Goal: Task Accomplishment & Management: Complete application form

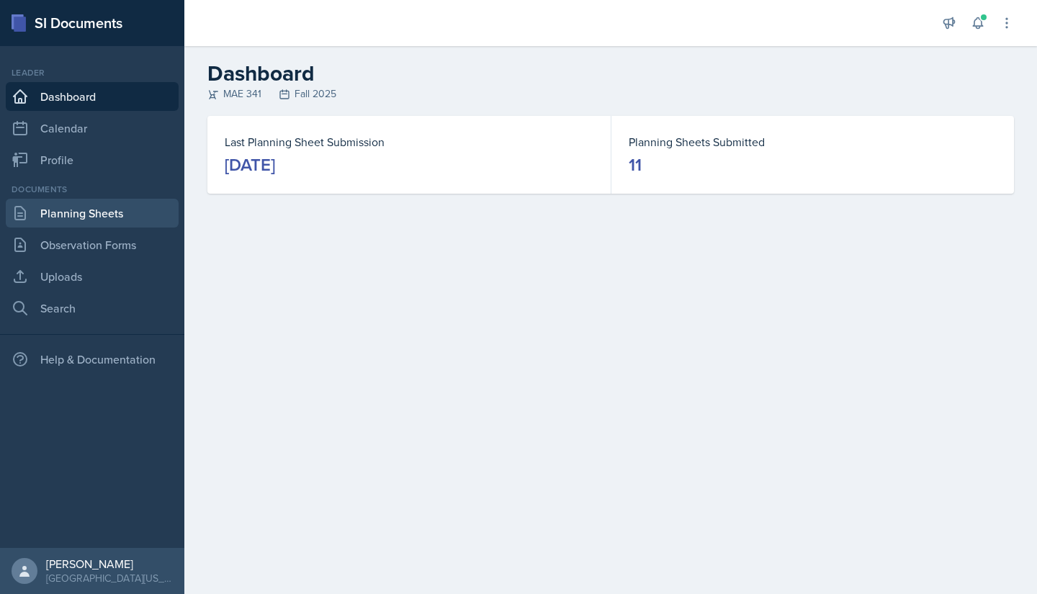
click at [81, 217] on link "Planning Sheets" at bounding box center [92, 213] width 173 height 29
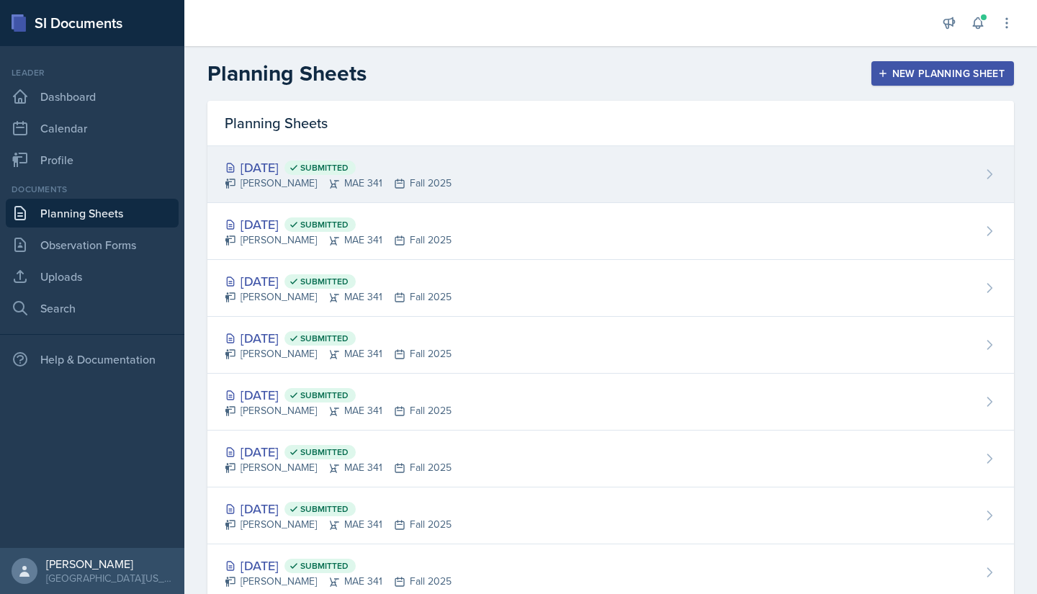
click at [288, 169] on div "Sep 30th, 2025 Submitted" at bounding box center [338, 167] width 227 height 19
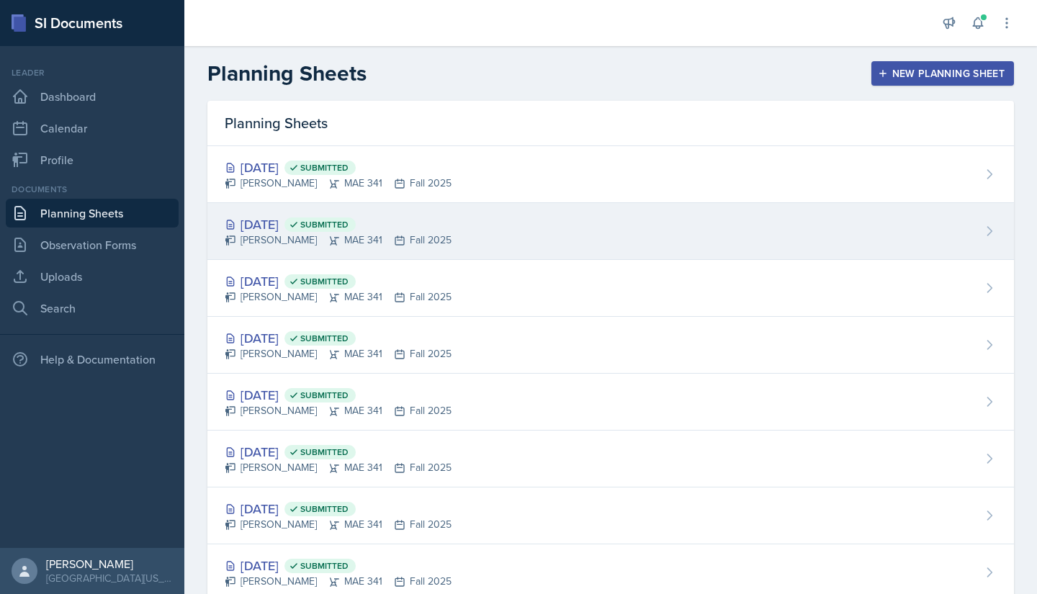
click at [296, 226] on div "Sep 25th, 2025 Submitted" at bounding box center [338, 224] width 227 height 19
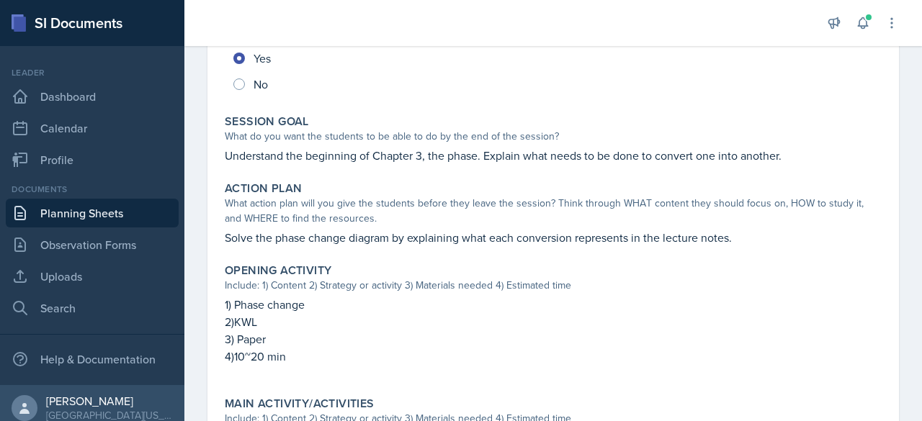
scroll to position [225, 0]
drag, startPoint x: 298, startPoint y: 355, endPoint x: 222, endPoint y: 306, distance: 90.7
click at [222, 306] on div "Opening Activity Include: 1) Content 2) Strategy or activity 3) Materials neede…" at bounding box center [553, 320] width 668 height 127
copy div "1) Phase change 2)KWL 3) Paper 4)10~20 min"
click at [379, 237] on p "Solve the phase change diagram by explaining what each conversion represents in…" at bounding box center [553, 236] width 657 height 17
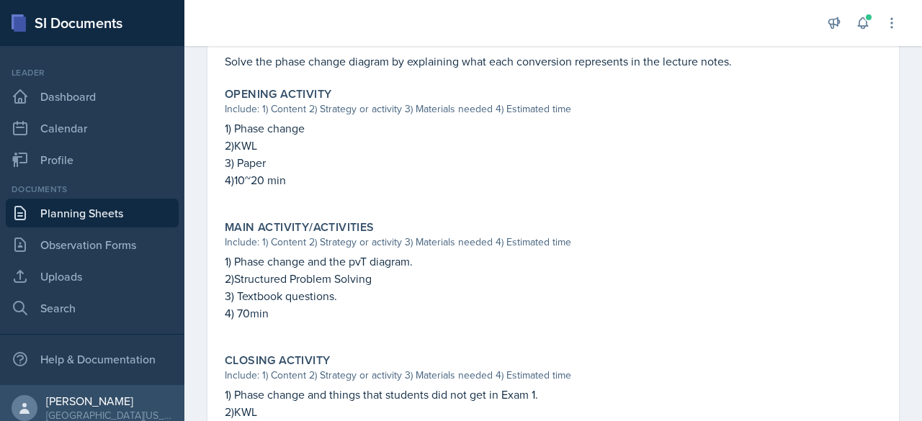
scroll to position [405, 0]
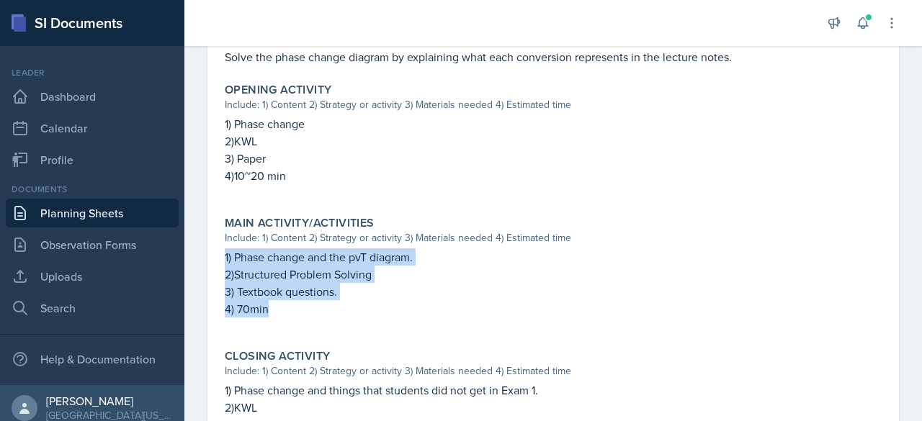
drag, startPoint x: 320, startPoint y: 307, endPoint x: 200, endPoint y: 256, distance: 130.3
click at [200, 256] on div "September 25th, 2025 Submitted Hayato Ando MAE 341 Fall 2025 Edit Delete View C…" at bounding box center [552, 165] width 737 height 914
copy div "1) Phase change and the pvT diagram. 2)Structured Problem Solving 3) Textbook q…"
click at [556, 323] on p at bounding box center [553, 325] width 657 height 14
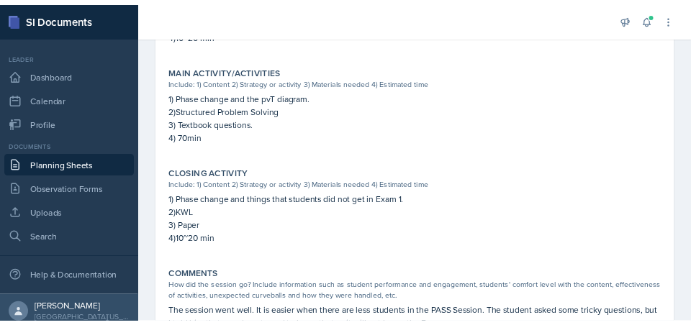
scroll to position [544, 0]
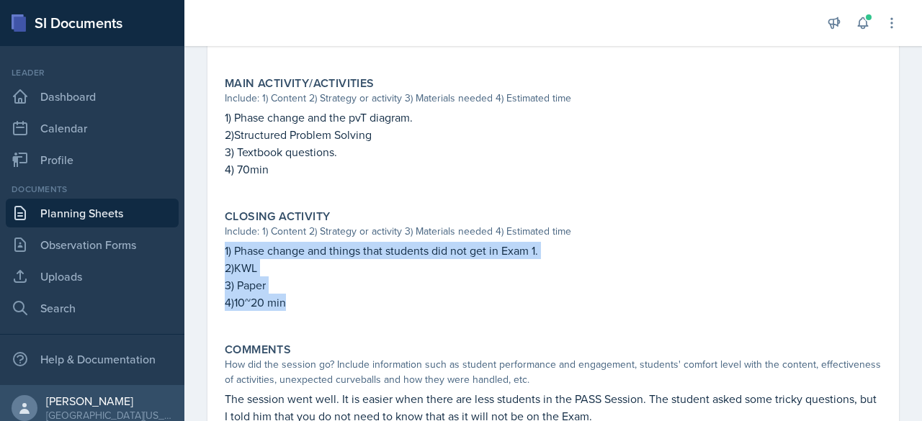
drag, startPoint x: 354, startPoint y: 313, endPoint x: 220, endPoint y: 245, distance: 151.0
click at [220, 245] on div "Closing Activity Include: 1) Content 2) Strategy or activity 3) Materials neede…" at bounding box center [553, 267] width 668 height 127
copy div "1) Phase change and things that students did not get in Exam 1. 2)KWL 3) Paper …"
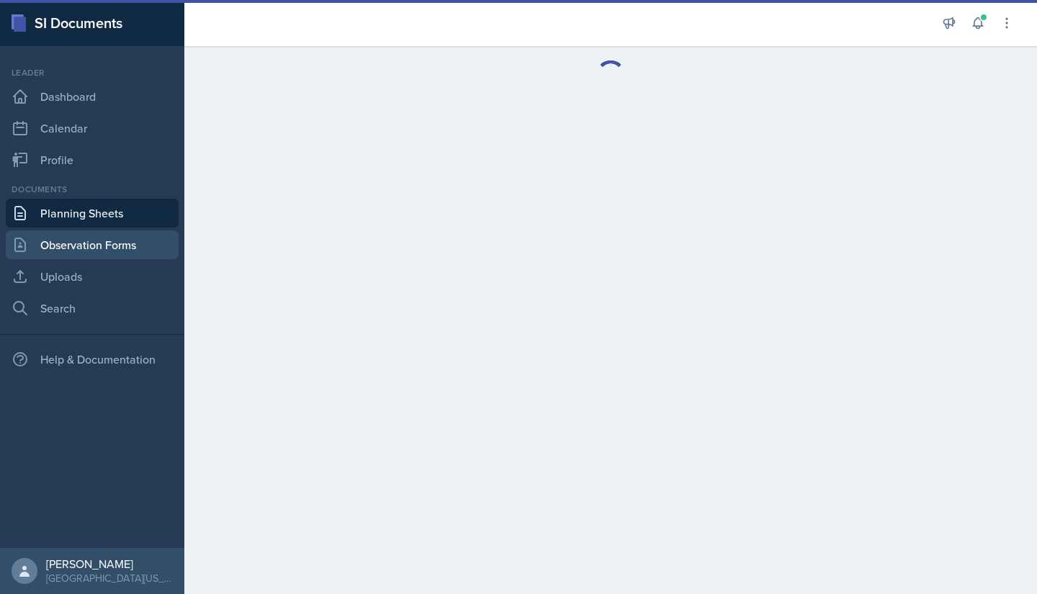
click at [71, 246] on link "Observation Forms" at bounding box center [92, 244] width 173 height 29
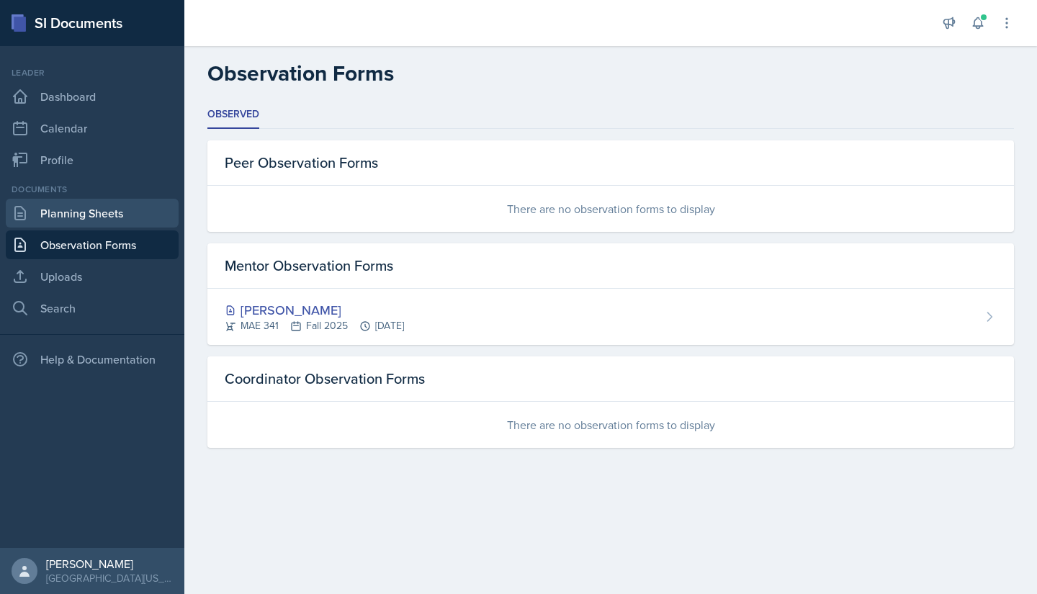
click at [73, 226] on link "Planning Sheets" at bounding box center [92, 213] width 173 height 29
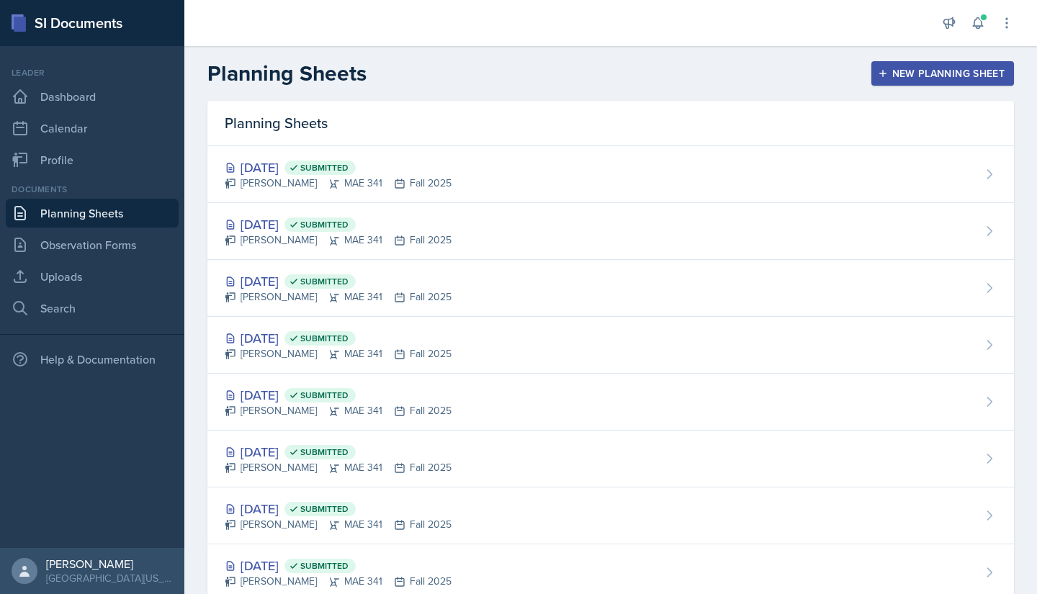
click at [900, 71] on div "New Planning Sheet" at bounding box center [943, 74] width 124 height 12
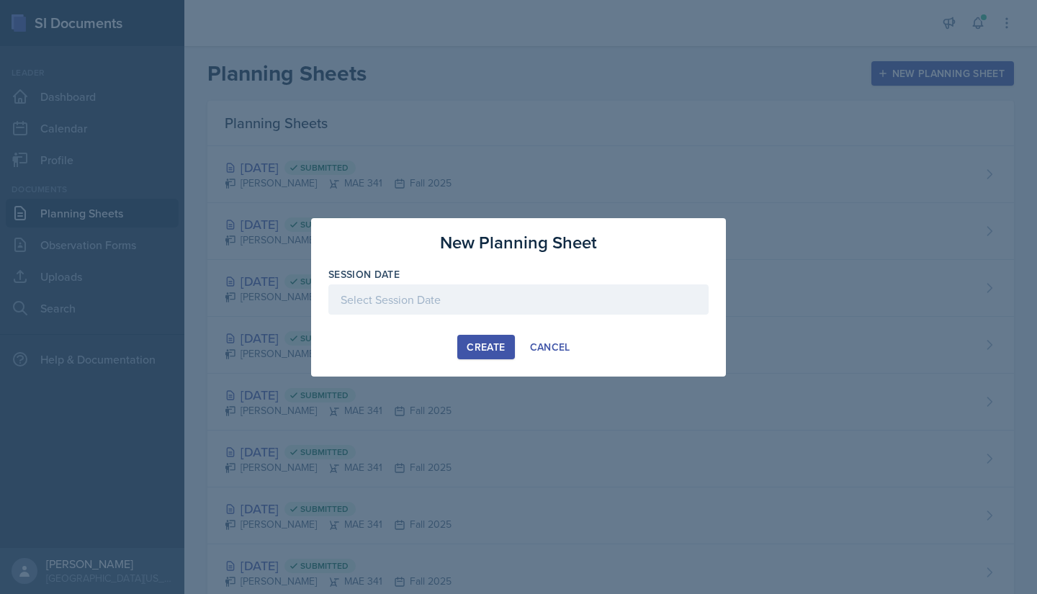
click at [474, 287] on div at bounding box center [518, 299] width 380 height 30
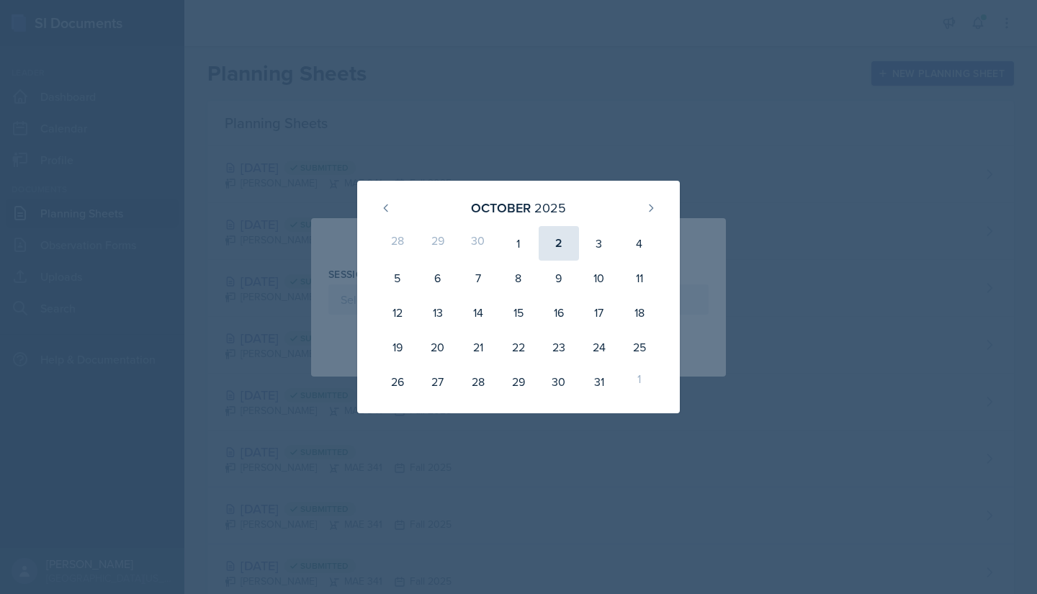
click at [554, 253] on div "2" at bounding box center [559, 243] width 40 height 35
type input "[DATE]"
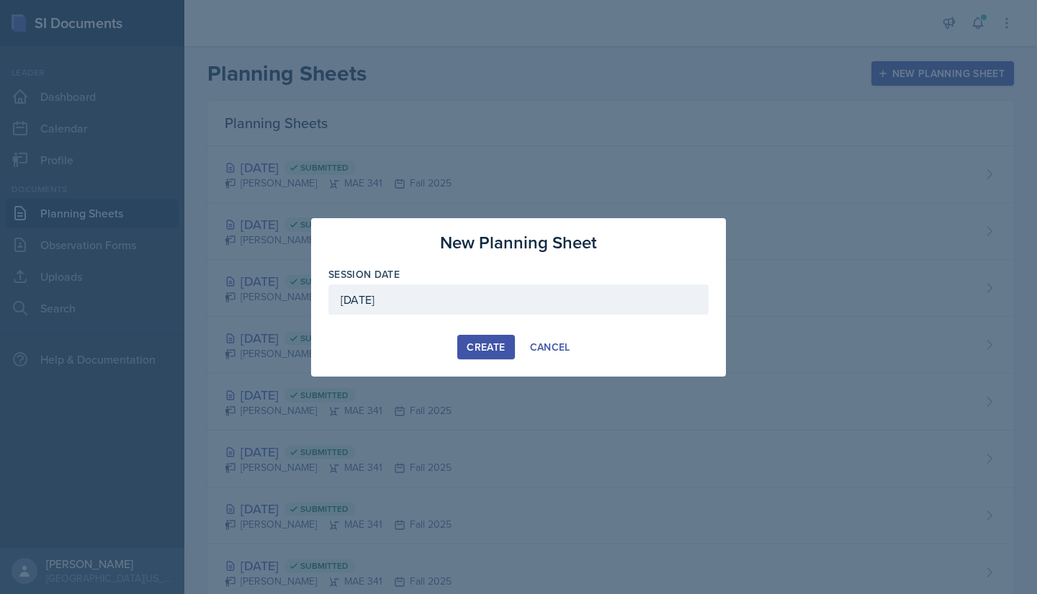
click at [496, 344] on div "Create" at bounding box center [486, 347] width 38 height 12
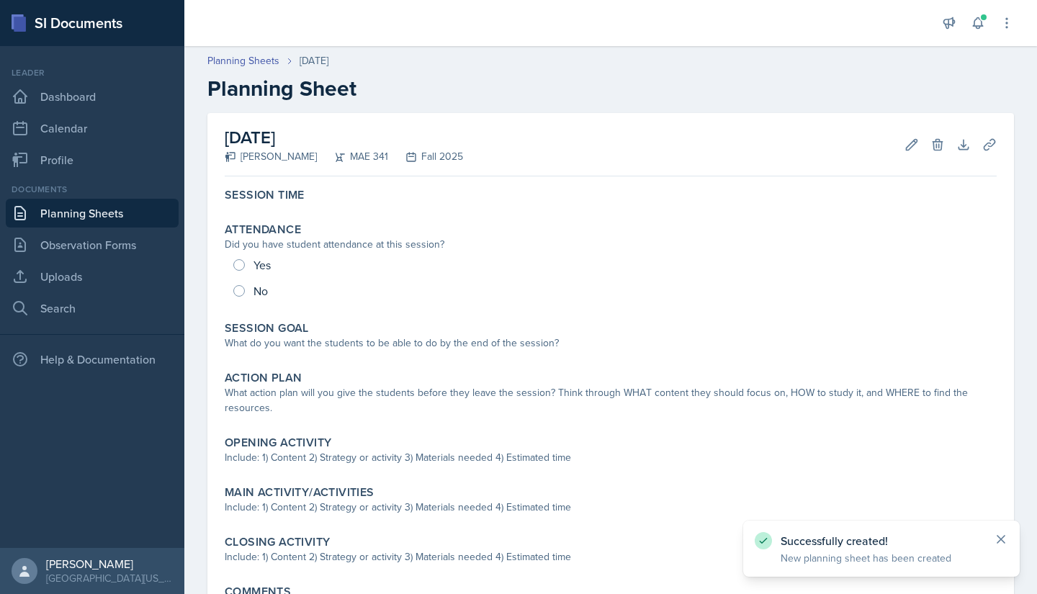
click at [1005, 538] on icon at bounding box center [1001, 539] width 14 height 14
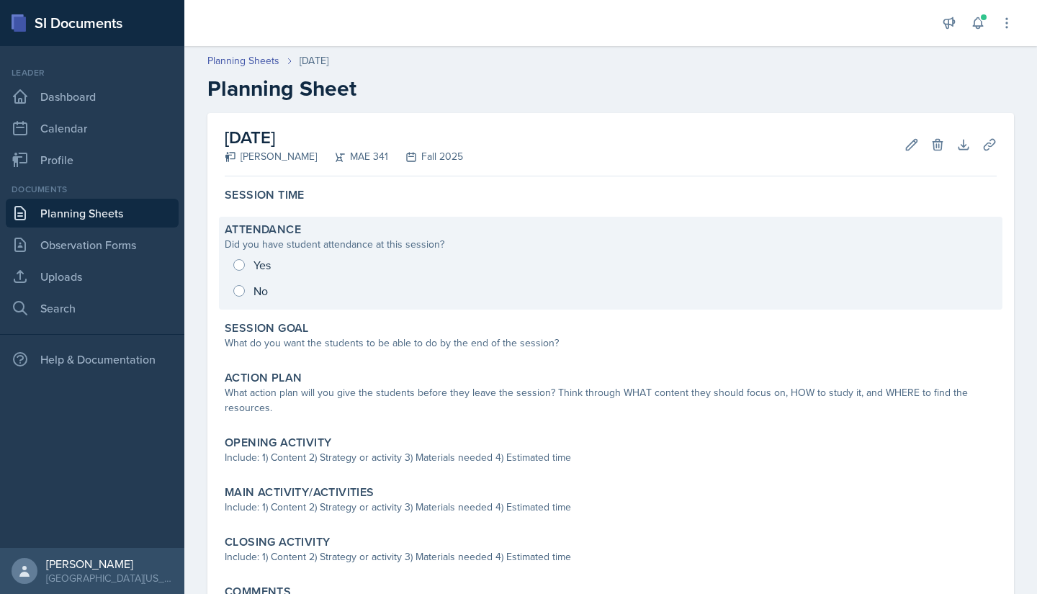
click at [526, 282] on div "Yes No" at bounding box center [611, 278] width 772 height 52
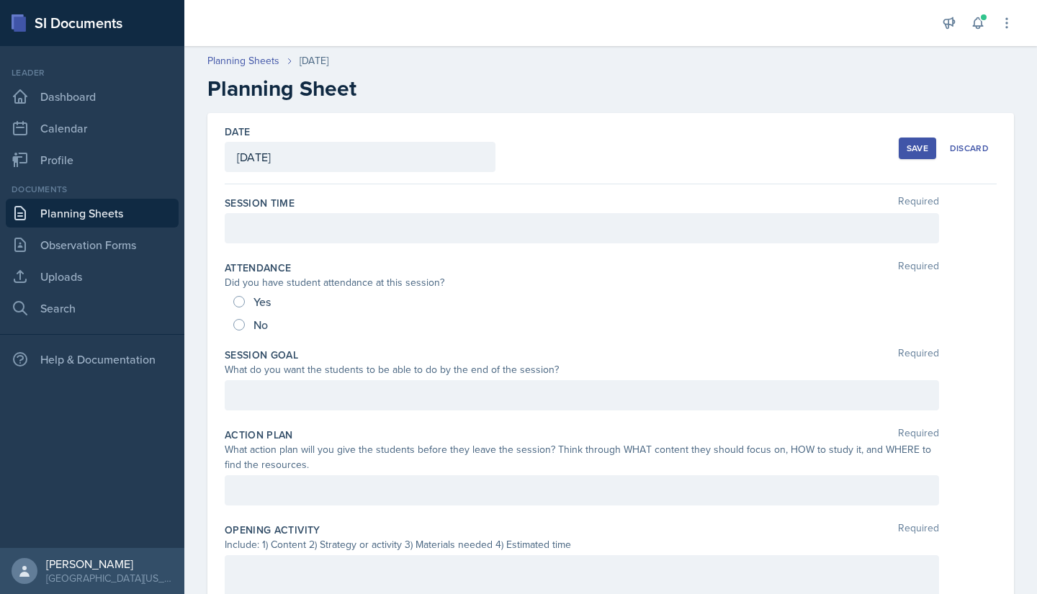
click at [261, 242] on div at bounding box center [582, 228] width 714 height 30
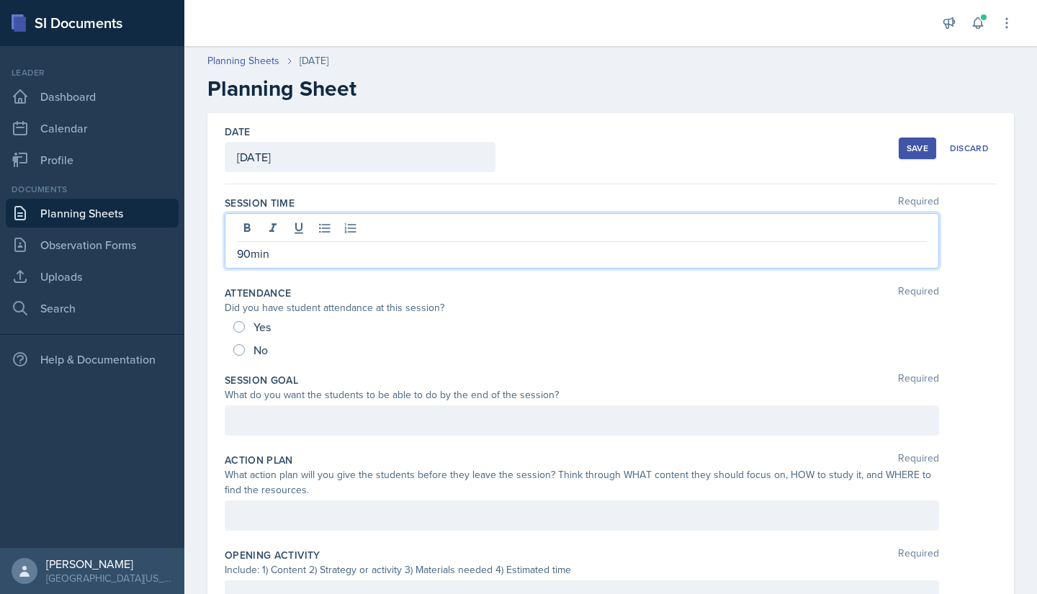
click at [254, 320] on span "Yes" at bounding box center [261, 327] width 17 height 14
click at [245, 321] on input "Yes" at bounding box center [239, 327] width 12 height 12
radio input "true"
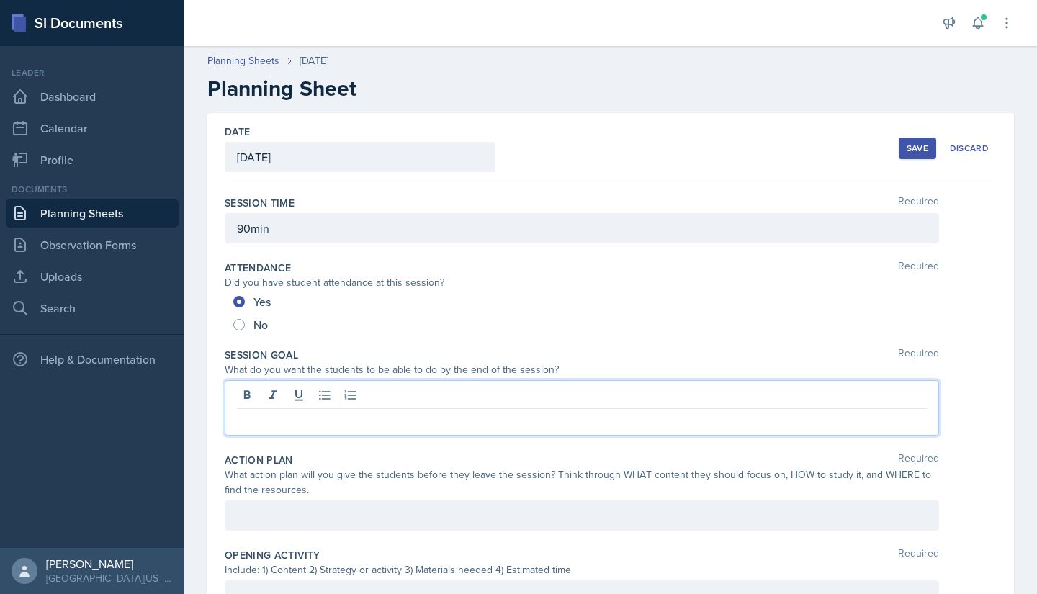
click at [290, 394] on div at bounding box center [582, 407] width 714 height 55
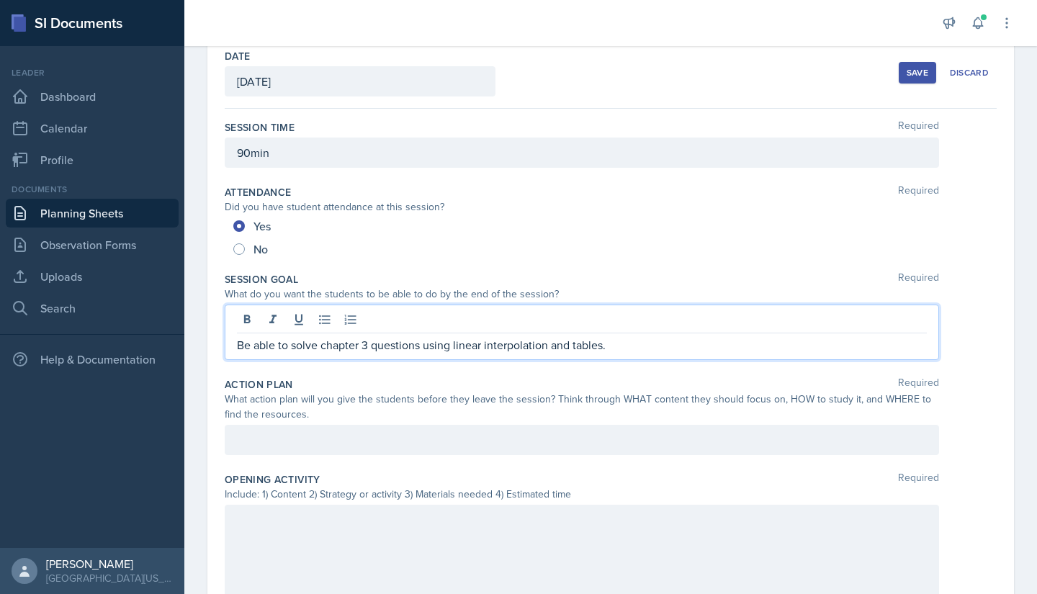
click at [291, 426] on div at bounding box center [582, 440] width 714 height 30
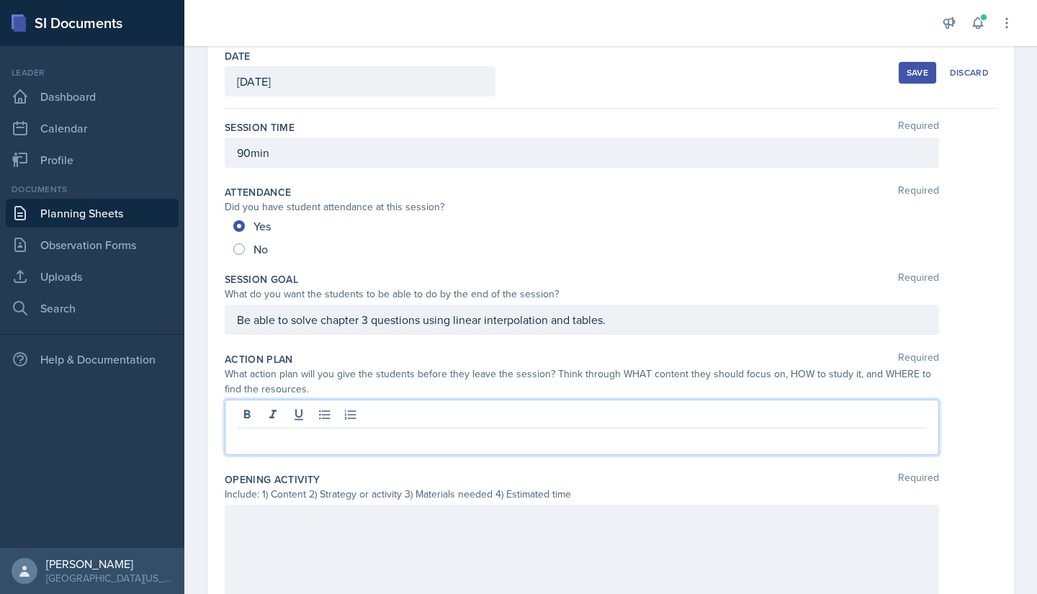
scroll to position [101, 0]
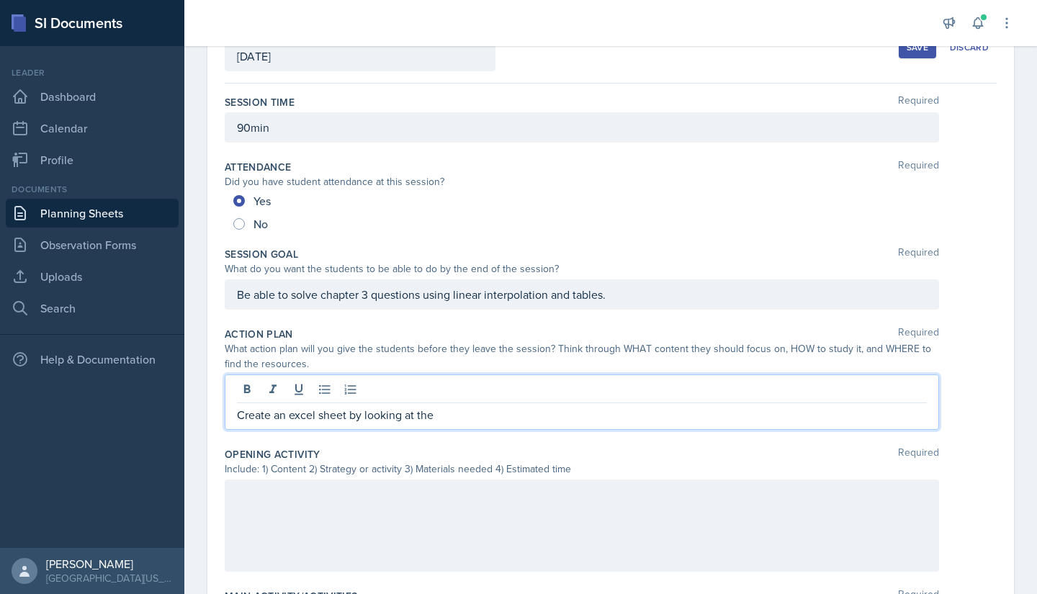
click at [347, 420] on p "Create an excel sheet by looking at the" at bounding box center [582, 414] width 690 height 17
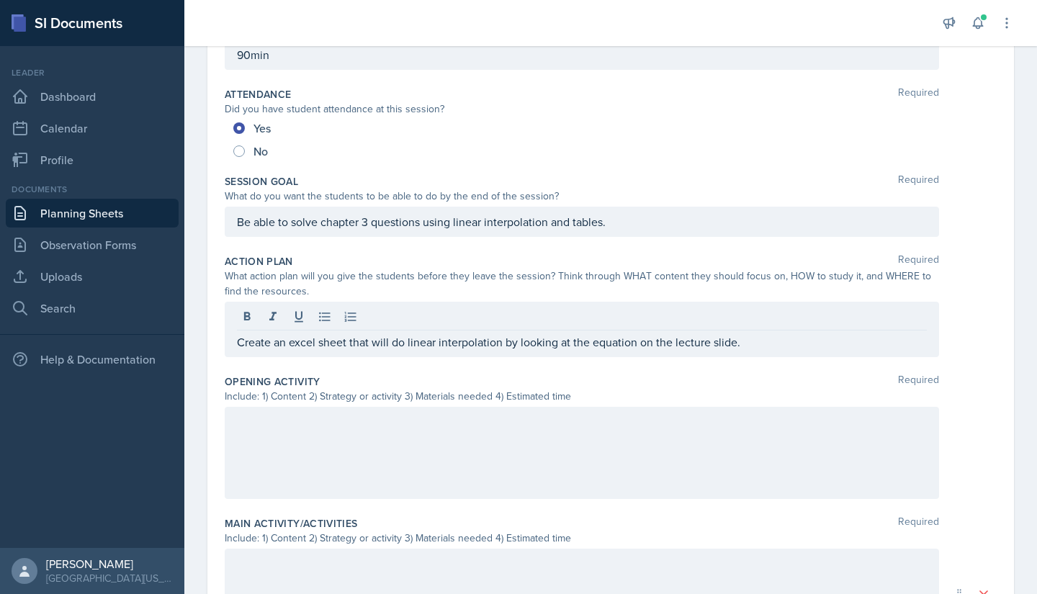
click at [462, 408] on div at bounding box center [582, 453] width 714 height 92
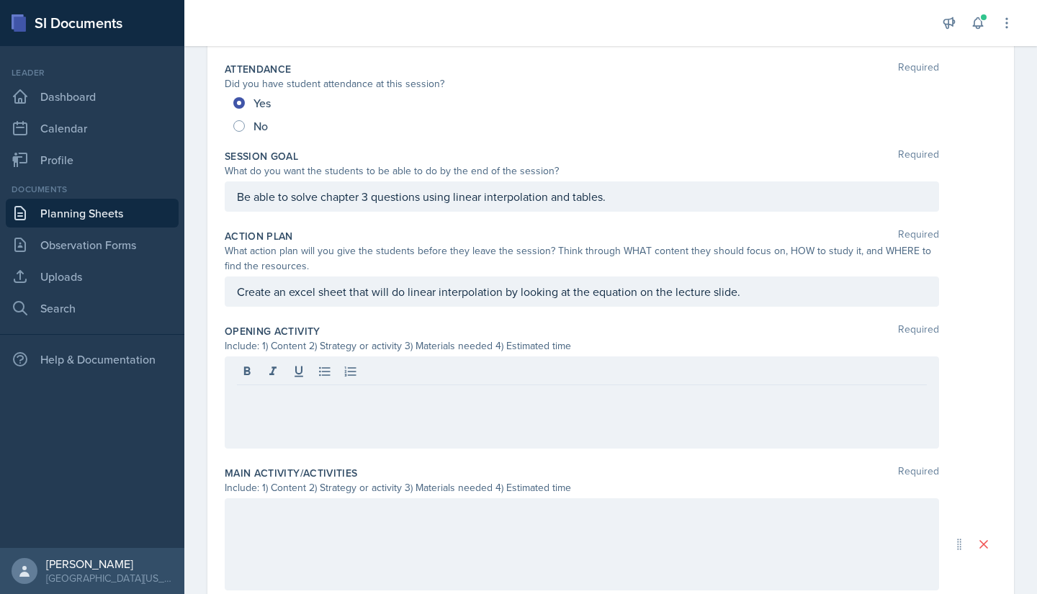
click at [305, 428] on div at bounding box center [582, 402] width 714 height 92
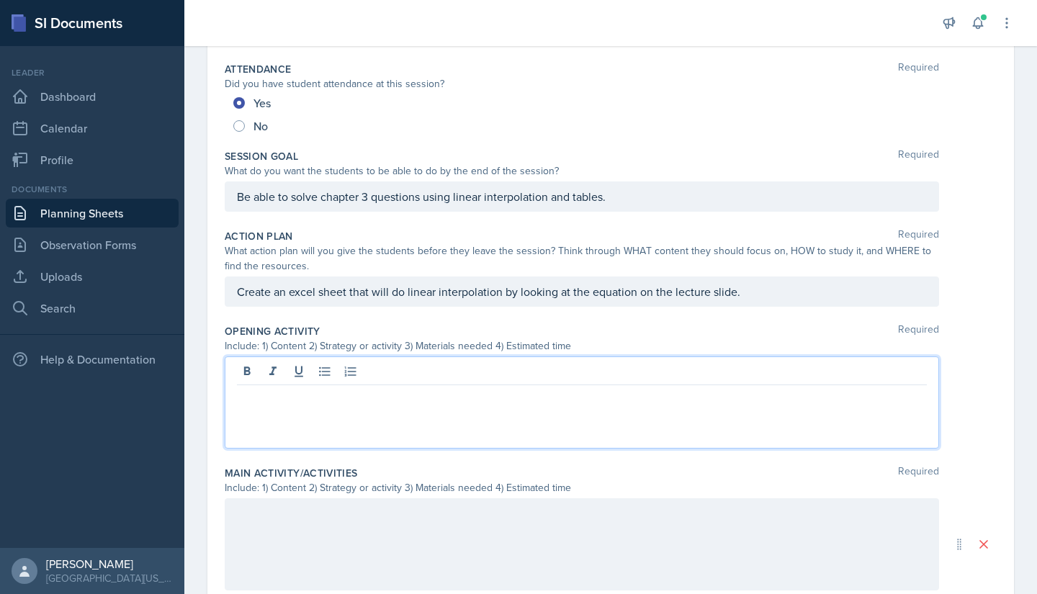
paste div
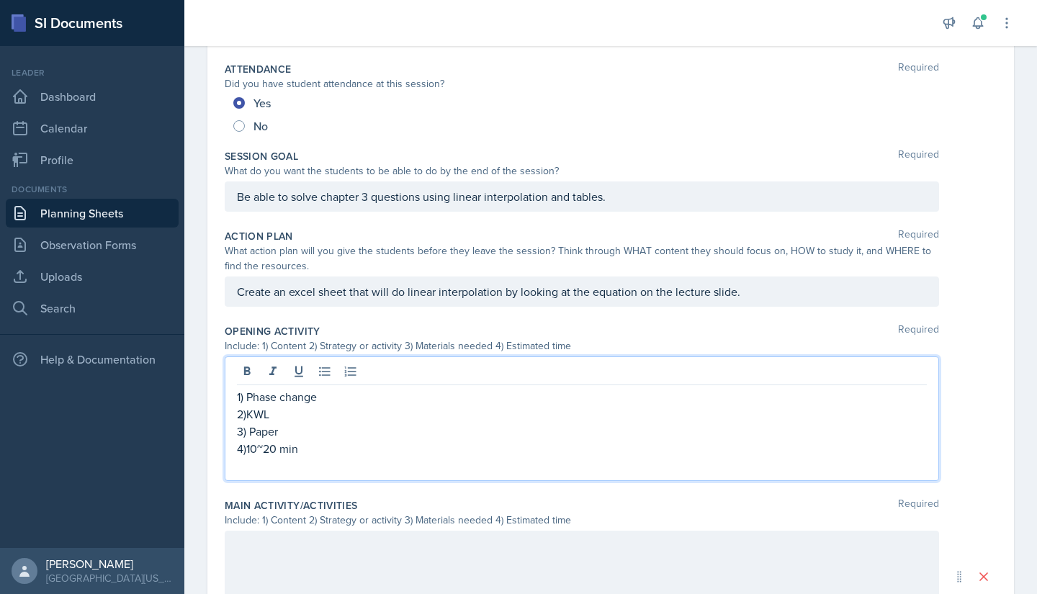
click at [293, 402] on p "1) Phase change" at bounding box center [582, 396] width 690 height 17
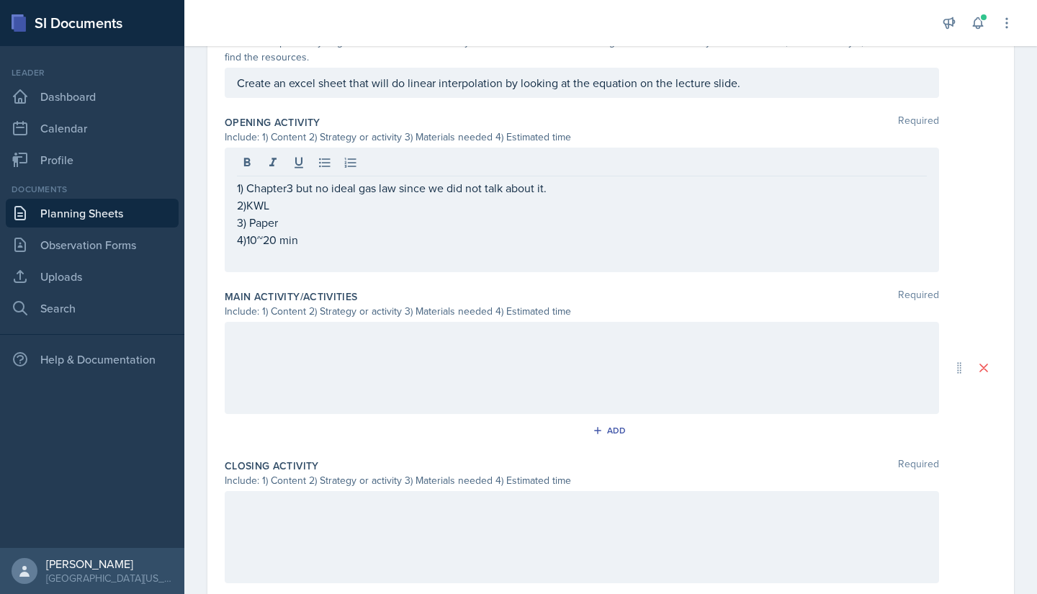
click at [324, 357] on div at bounding box center [582, 368] width 714 height 92
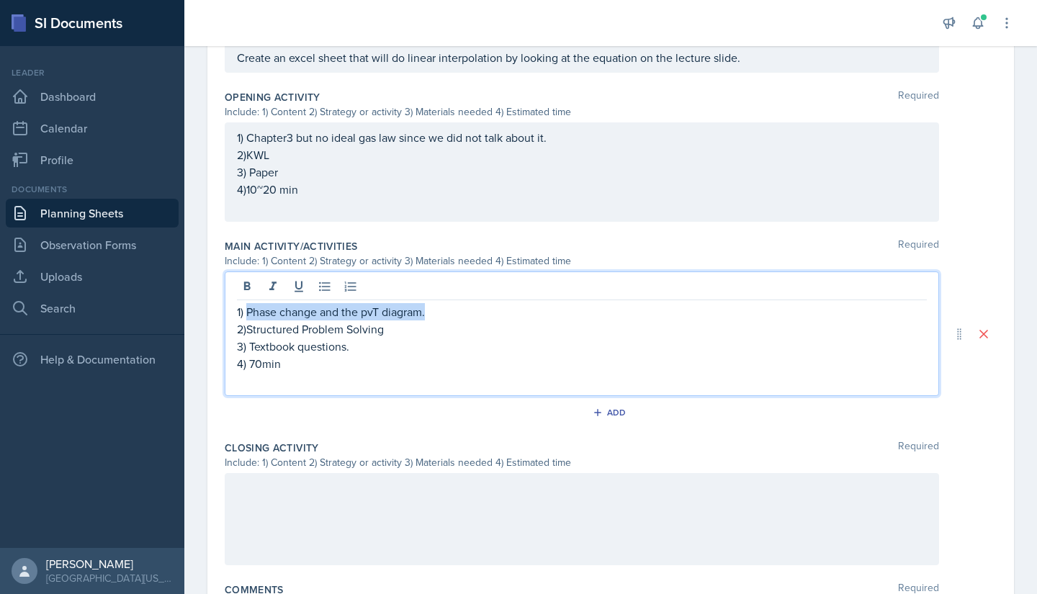
drag, startPoint x: 457, startPoint y: 313, endPoint x: 247, endPoint y: 315, distance: 210.2
click at [247, 315] on p "1) Phase change and the pvT diagram." at bounding box center [582, 311] width 690 height 17
click at [448, 347] on p "3) Textbook questions." at bounding box center [582, 346] width 690 height 17
click at [404, 330] on p "2)Structured Problem Solving" at bounding box center [582, 328] width 690 height 17
click at [339, 312] on p "1) Solving questions linear interpolation." at bounding box center [582, 311] width 690 height 17
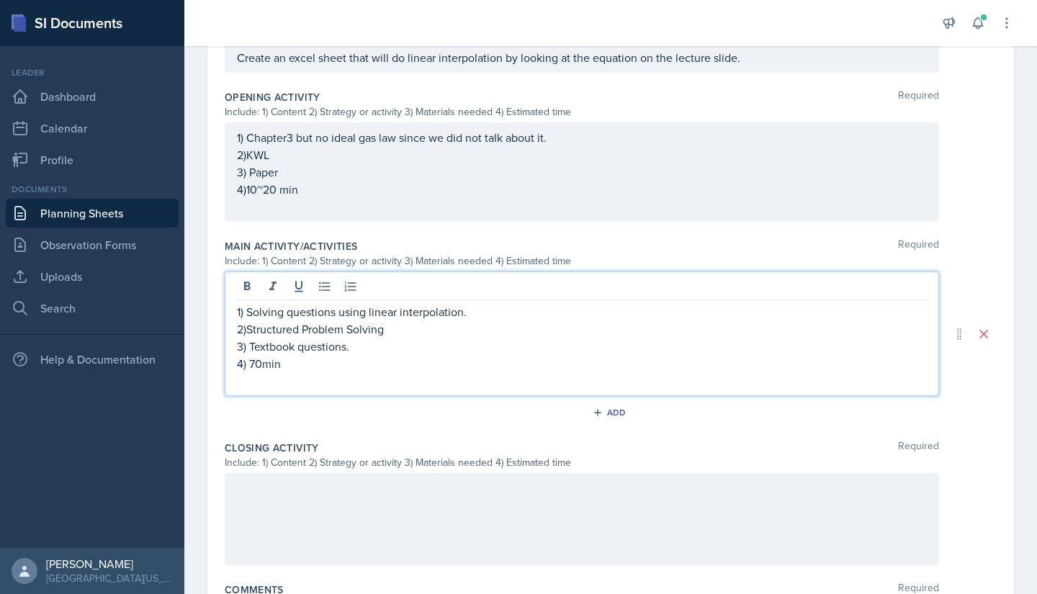
click at [504, 312] on p "1) Solving questions using linear interpolation." at bounding box center [582, 311] width 690 height 17
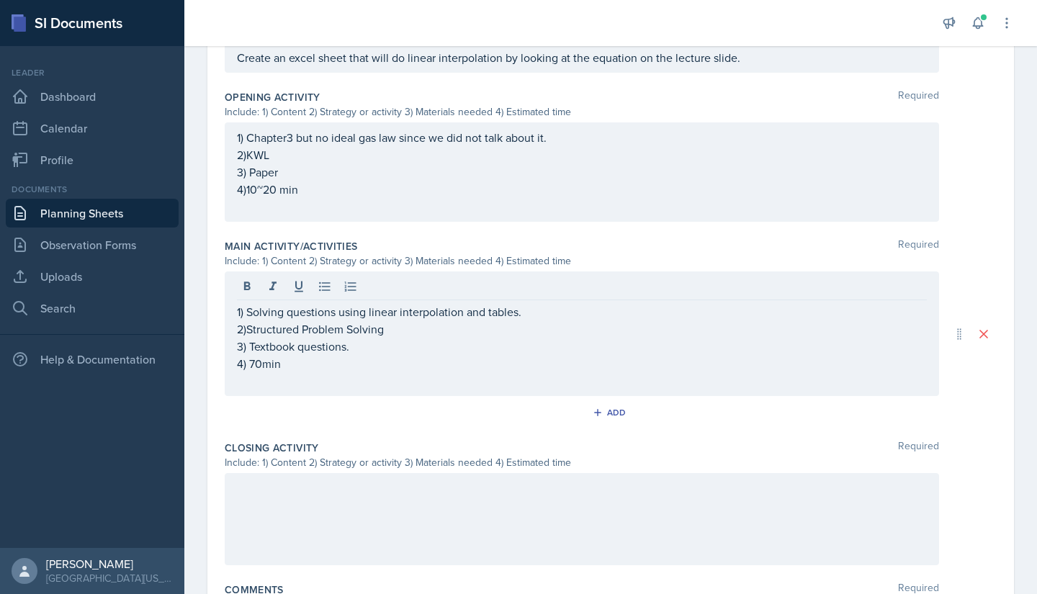
click at [331, 508] on div at bounding box center [582, 519] width 714 height 92
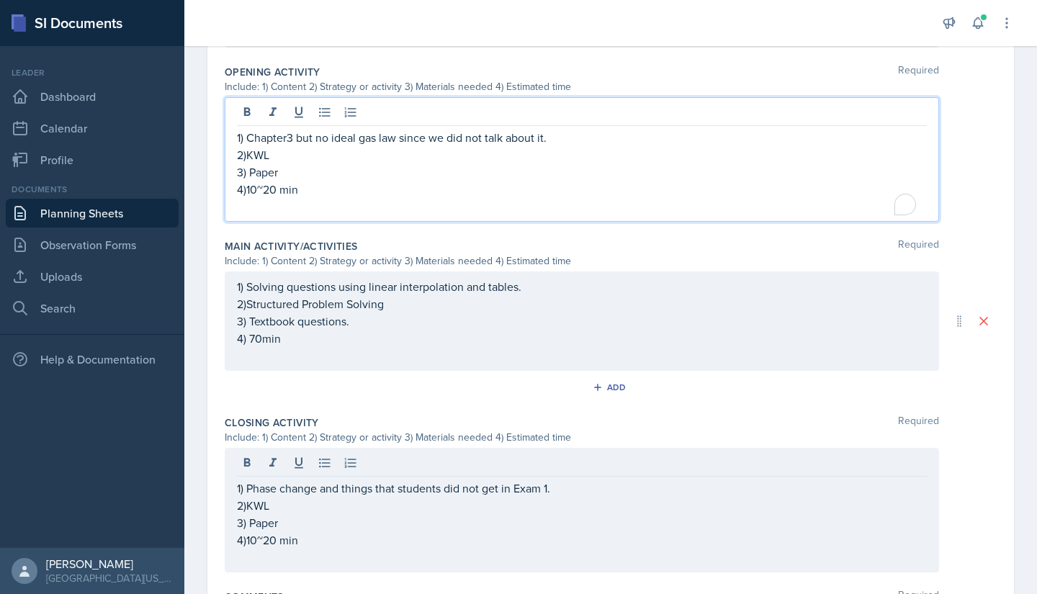
scroll to position [483, 0]
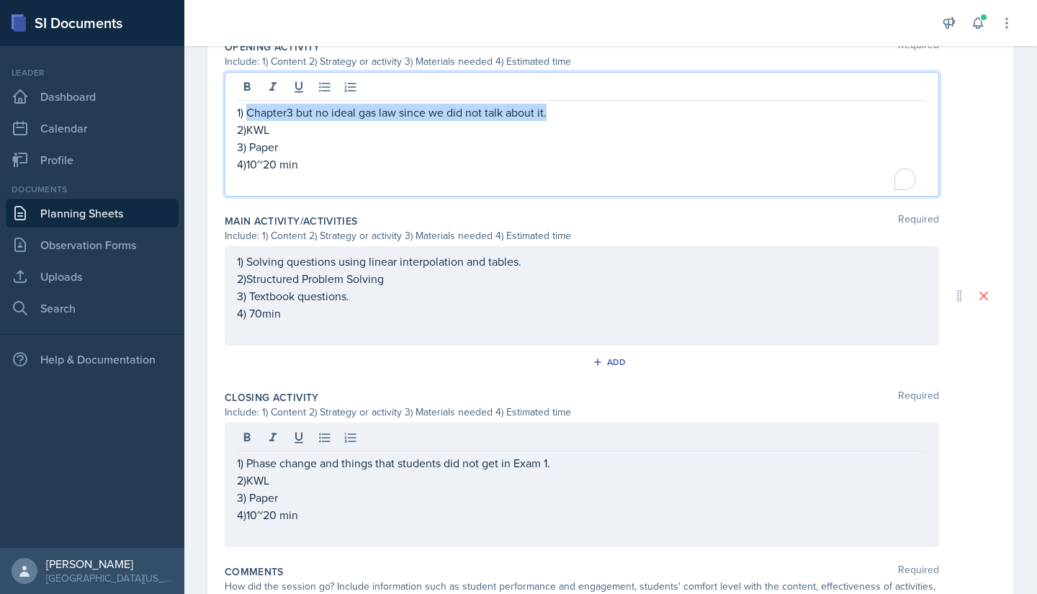
drag, startPoint x: 250, startPoint y: 108, endPoint x: 607, endPoint y: 115, distance: 357.2
click at [607, 115] on p "1) Chapter3 but no ideal gas law since we did not talk about it." at bounding box center [582, 112] width 690 height 17
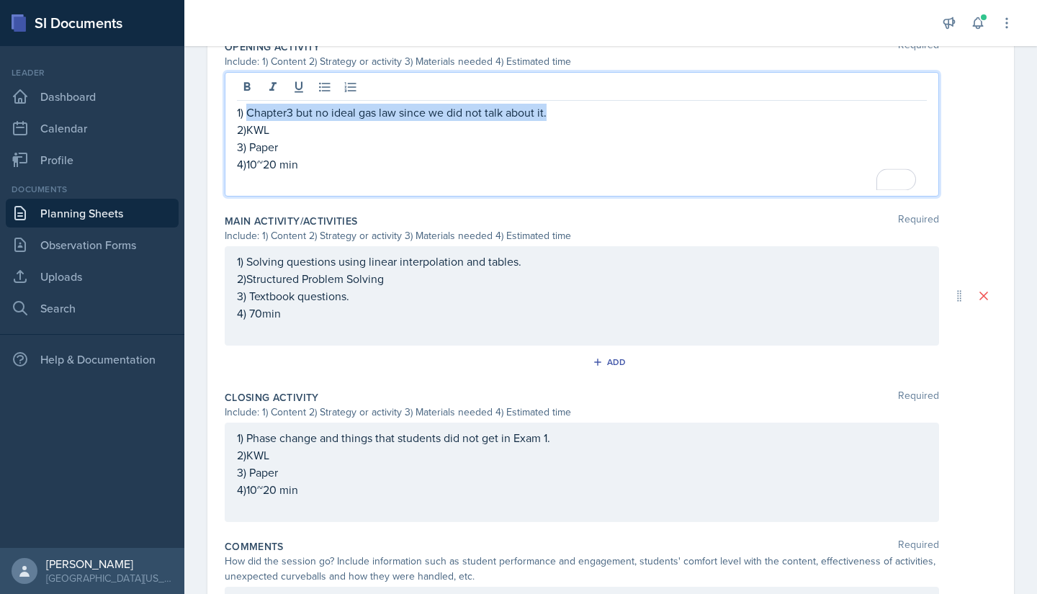
copy p "Chapter3 but no ideal gas law since we did not talk about it."
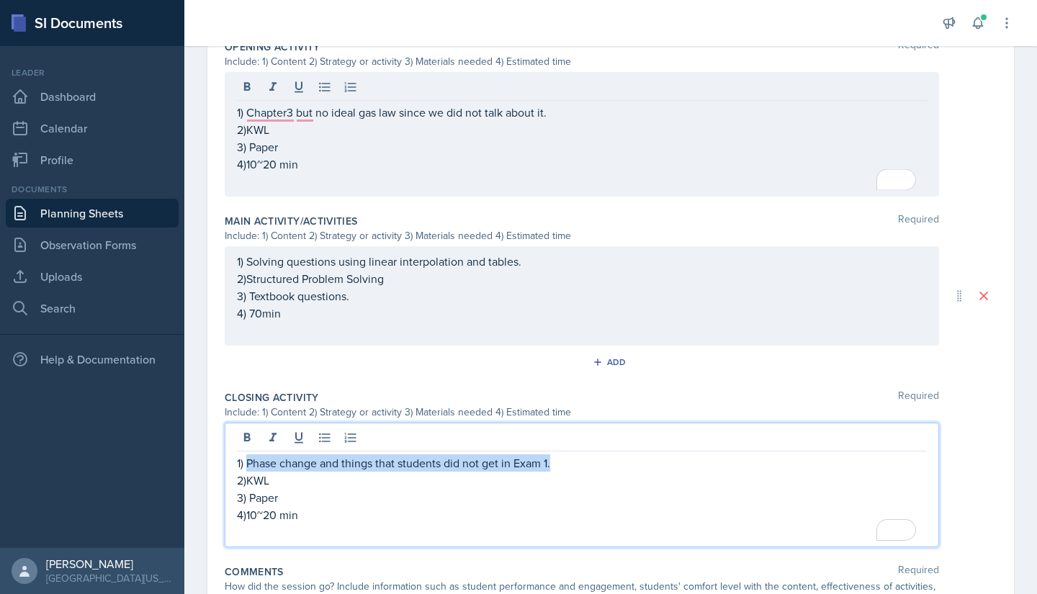
drag, startPoint x: 248, startPoint y: 436, endPoint x: 614, endPoint y: 453, distance: 366.1
click at [614, 453] on div "1) Phase change and things that students did not get in Exam 1. 2)KWL 3) Paper …" at bounding box center [582, 485] width 714 height 125
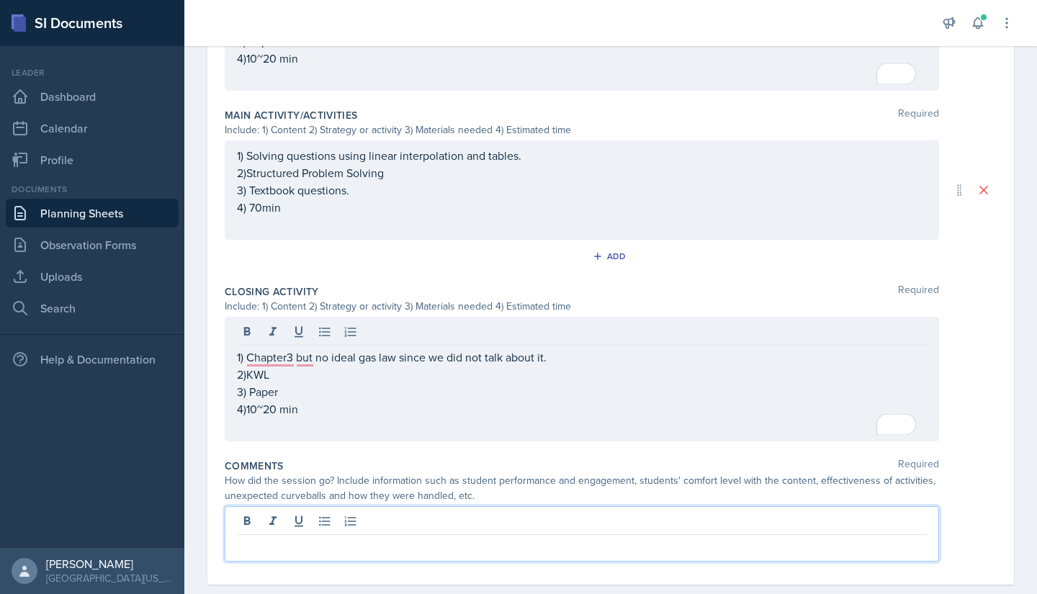
click at [380, 515] on div at bounding box center [582, 533] width 714 height 55
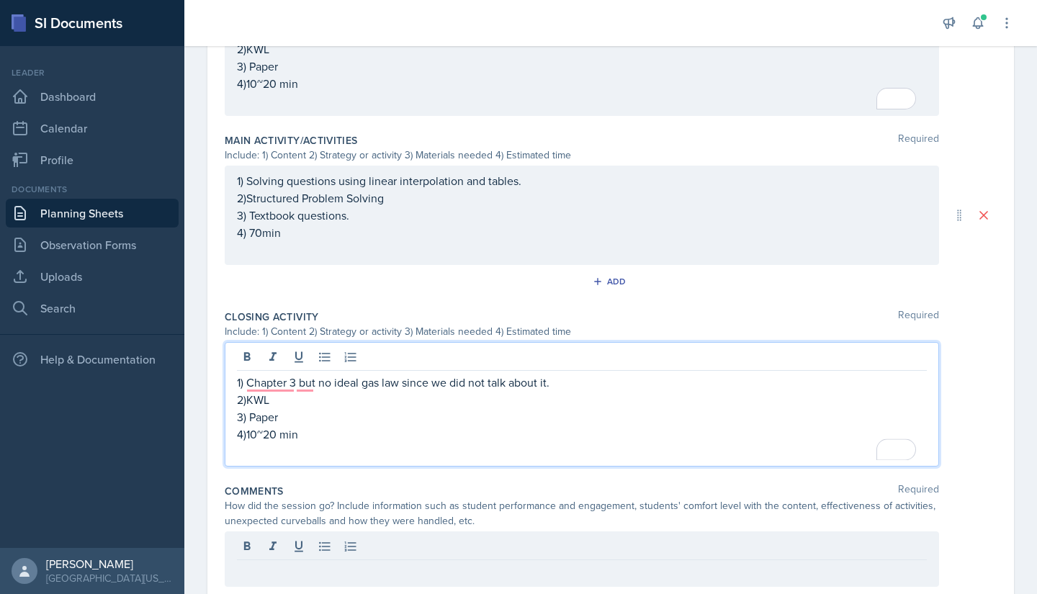
scroll to position [564, 0]
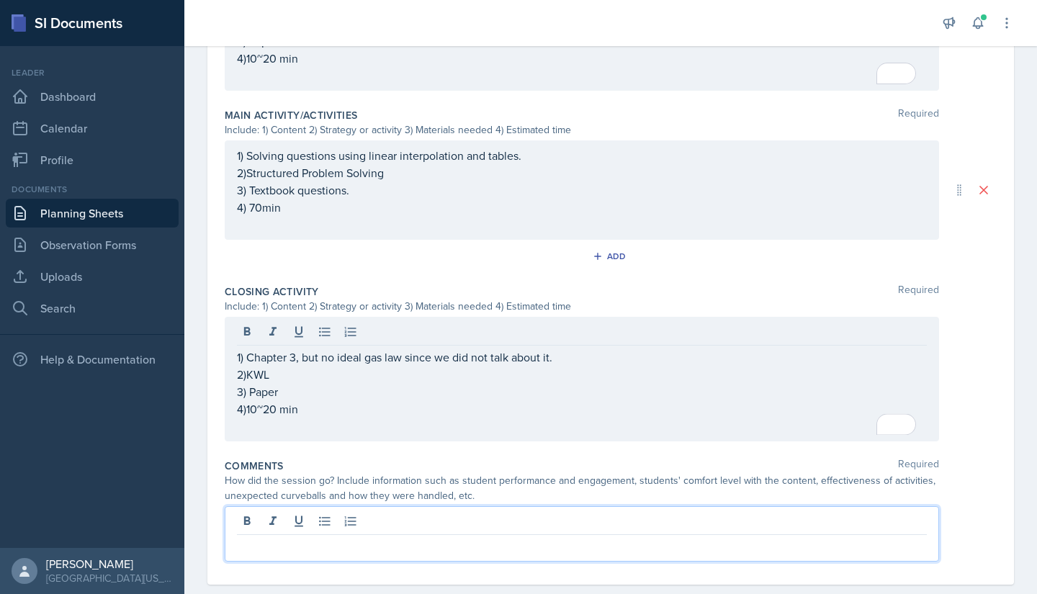
click at [338, 539] on p at bounding box center [582, 546] width 690 height 17
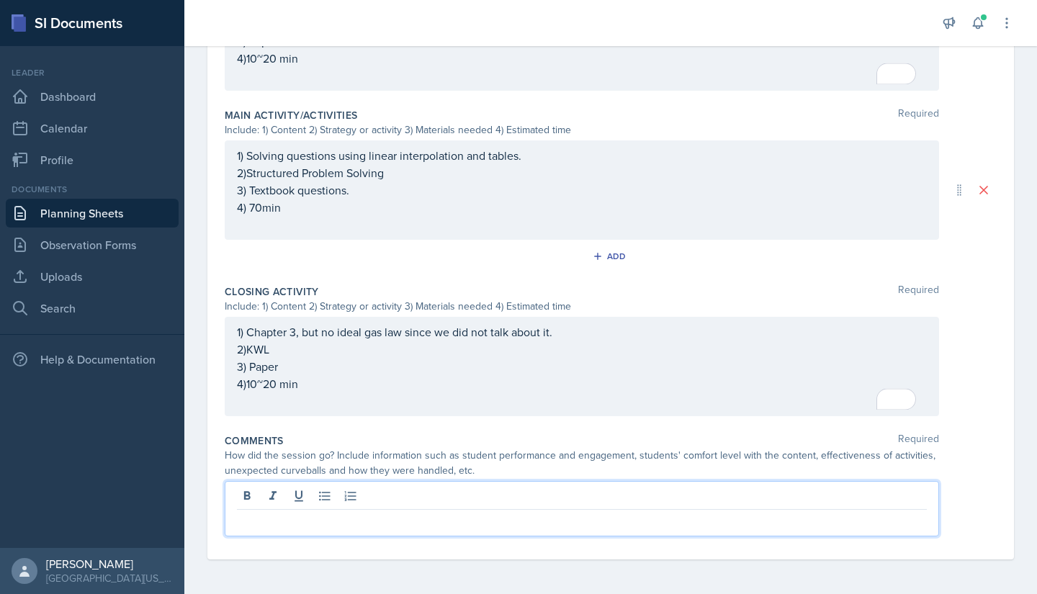
click at [360, 523] on p at bounding box center [582, 521] width 690 height 17
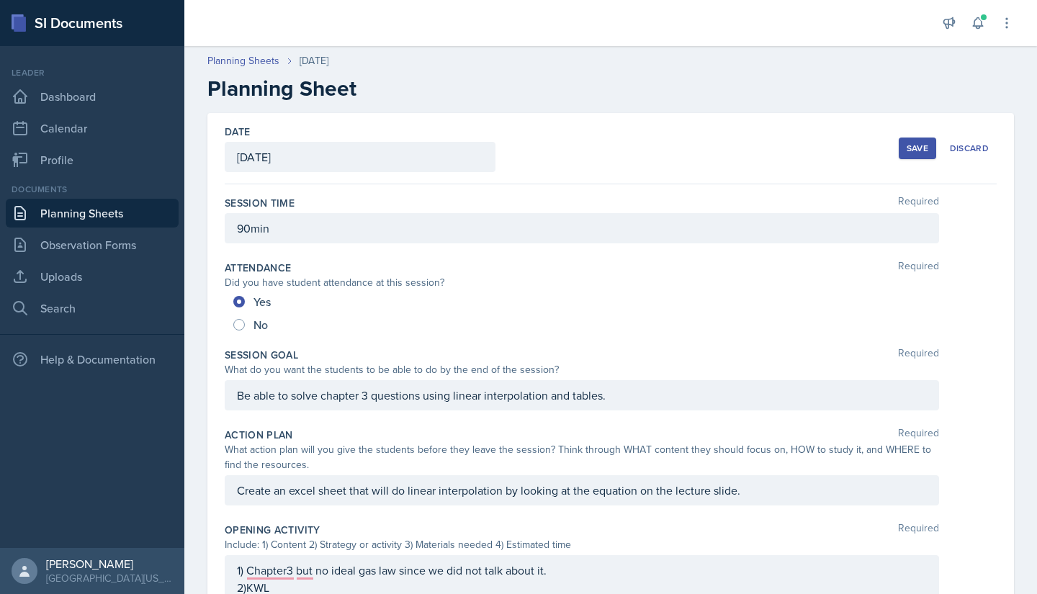
click at [914, 154] on button "Save" at bounding box center [917, 149] width 37 height 22
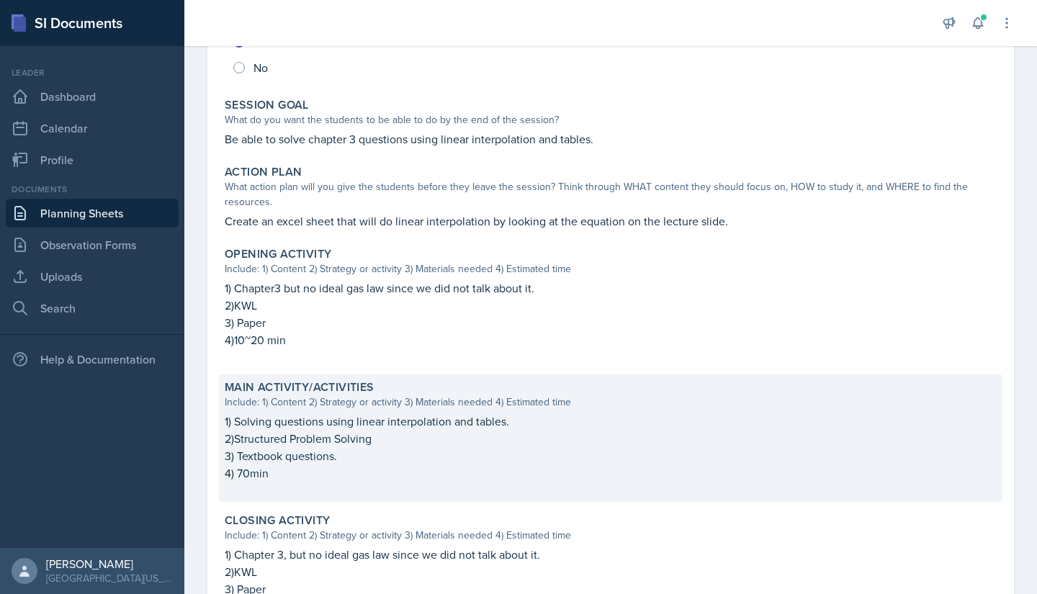
scroll to position [440, 0]
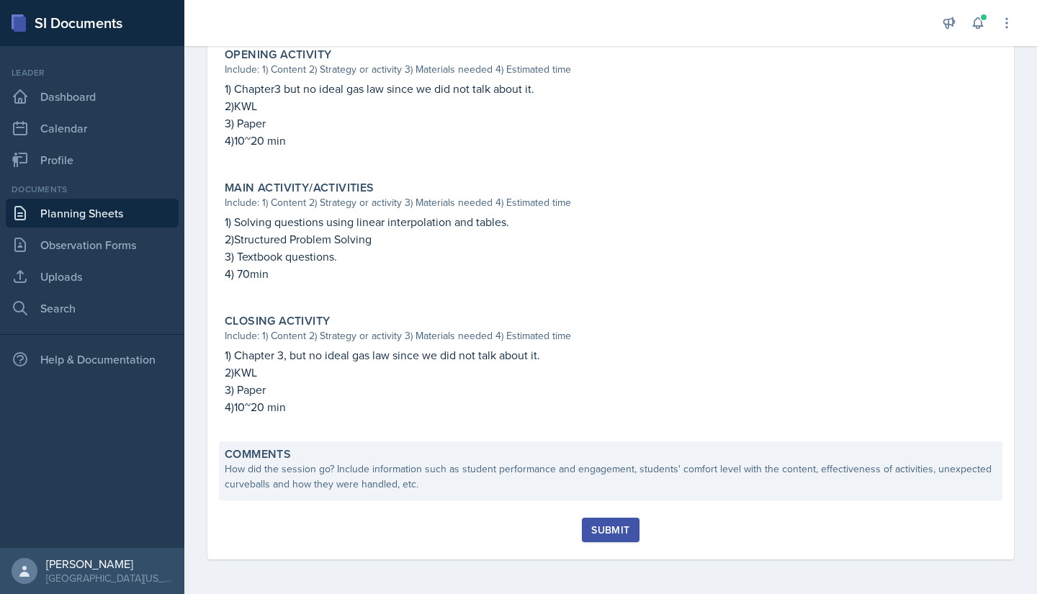
click at [598, 482] on div "How did the session go? Include information such as student performance and eng…" at bounding box center [611, 477] width 772 height 30
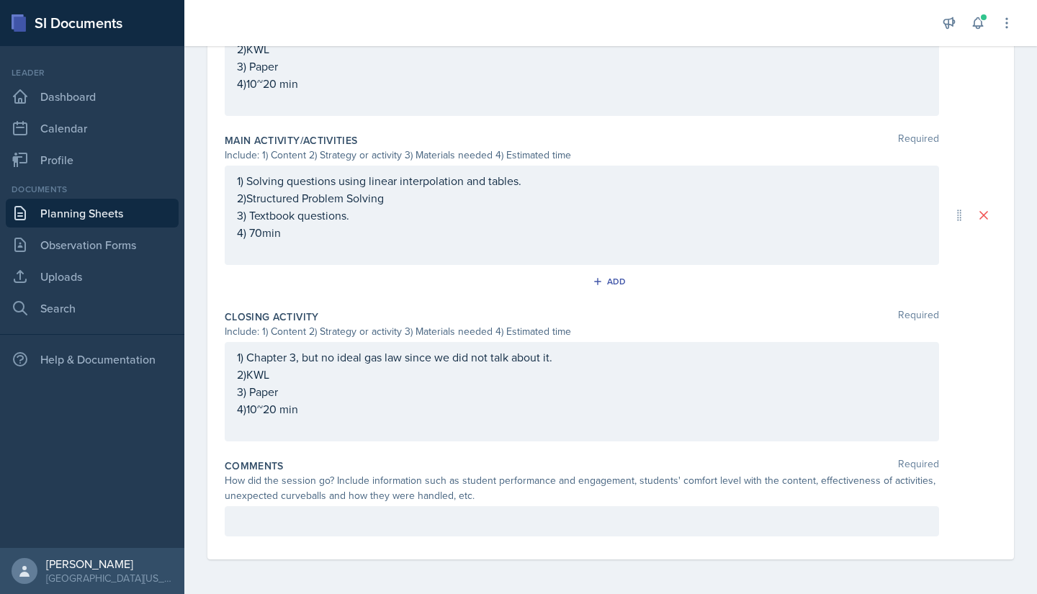
click at [482, 532] on div at bounding box center [582, 521] width 714 height 30
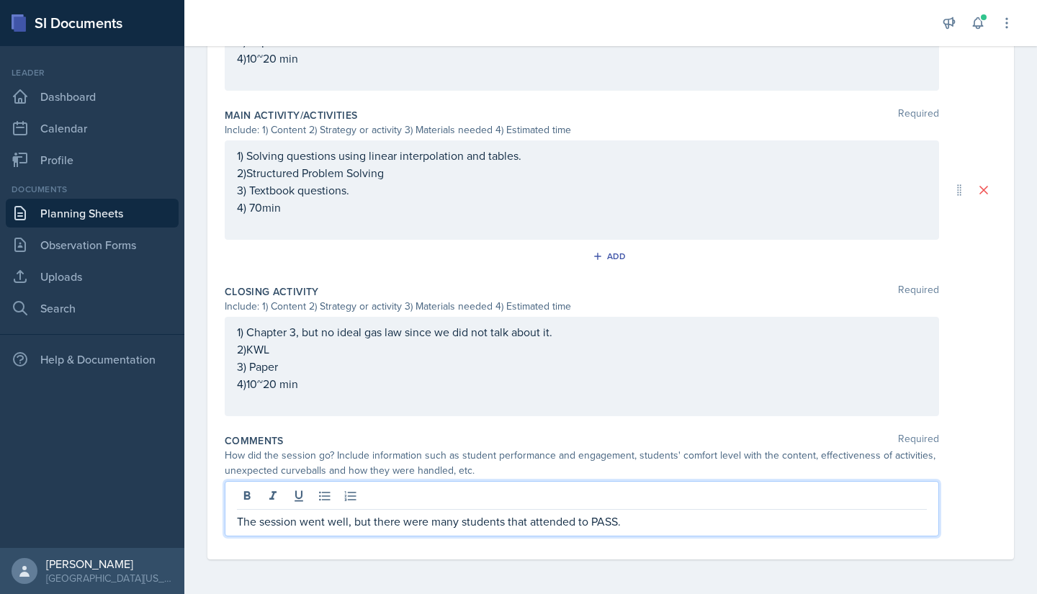
click at [430, 525] on p "The session went well, but there were many students that attended to PASS." at bounding box center [582, 521] width 690 height 17
click at [675, 531] on div "The session went well, but there were quite many students that attended to PASS." at bounding box center [582, 508] width 714 height 55
click at [670, 528] on p "The session went well, but there were quite many students that attended to PASS." at bounding box center [582, 521] width 690 height 17
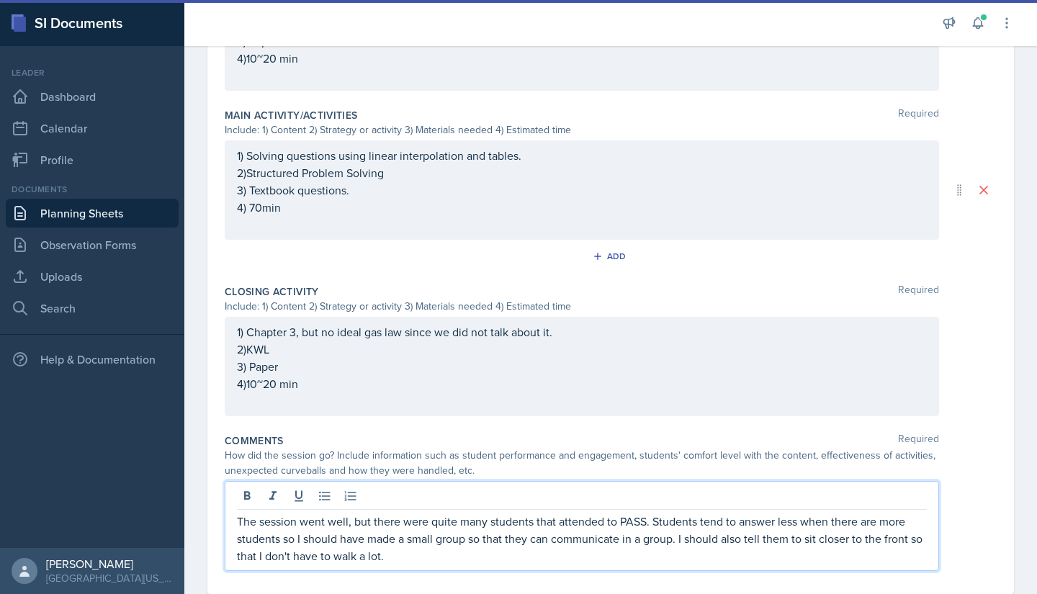
click at [601, 441] on div "Comments Required" at bounding box center [611, 440] width 772 height 14
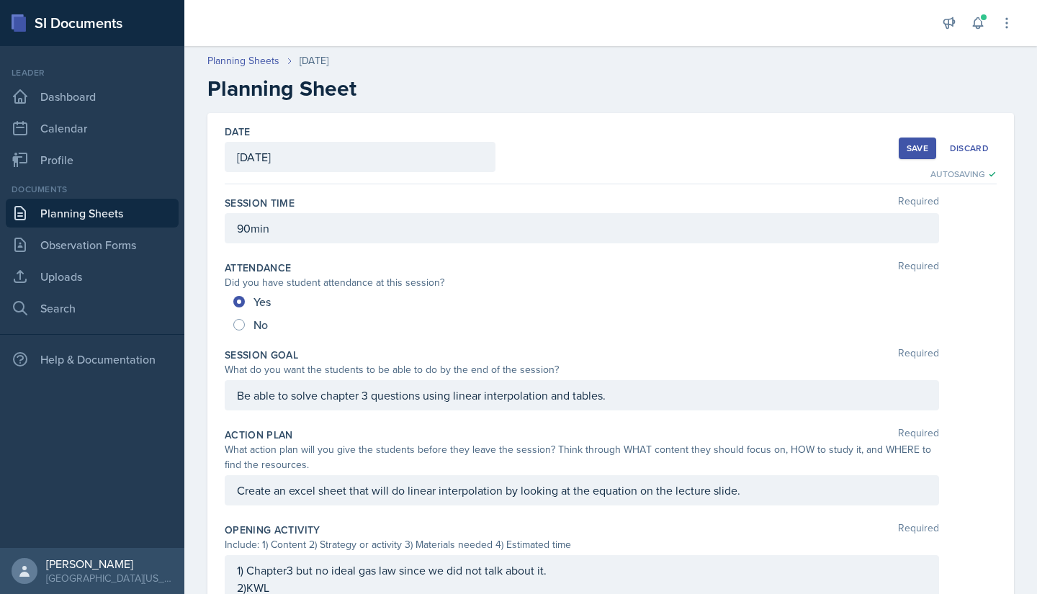
scroll to position [573, 0]
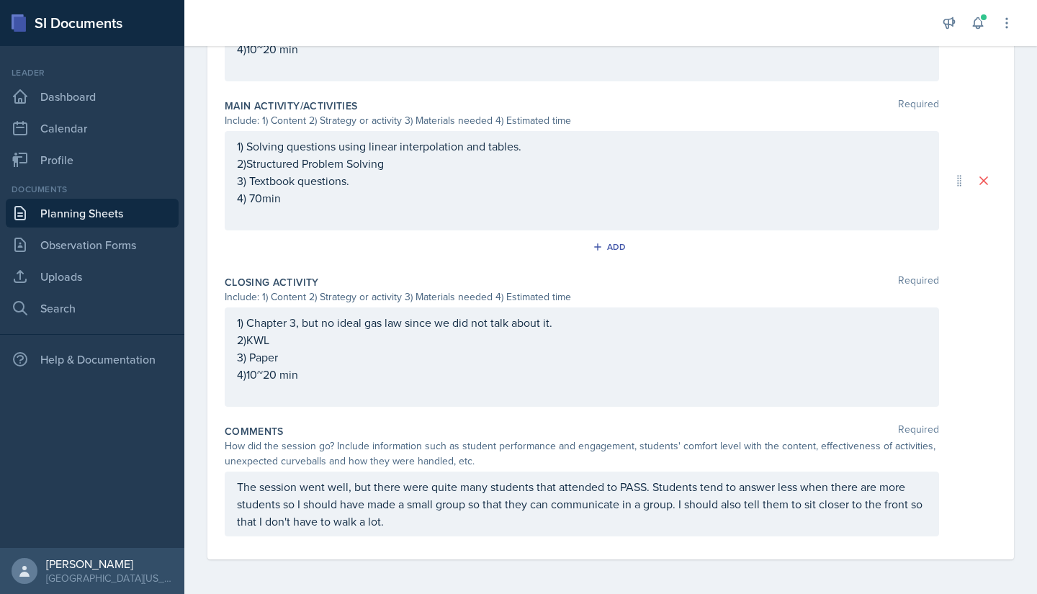
click at [292, 508] on p "The session went well, but there were quite many students that attended to PASS…" at bounding box center [582, 504] width 690 height 52
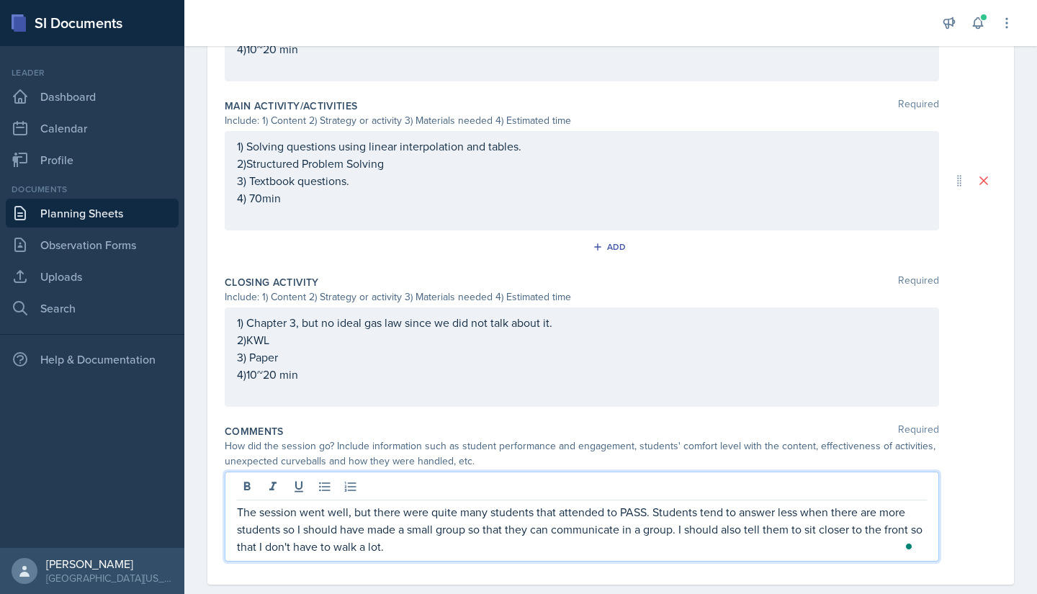
click at [277, 531] on p "The session went well, but there were quite many students that attended to PASS…" at bounding box center [582, 529] width 690 height 52
click at [682, 527] on p "The session went well, but there were quite many students who attended the PASS…" at bounding box center [582, 529] width 690 height 52
click at [708, 543] on p "The session went well, but there were quite many students who attended the PASS…" at bounding box center [582, 529] width 690 height 52
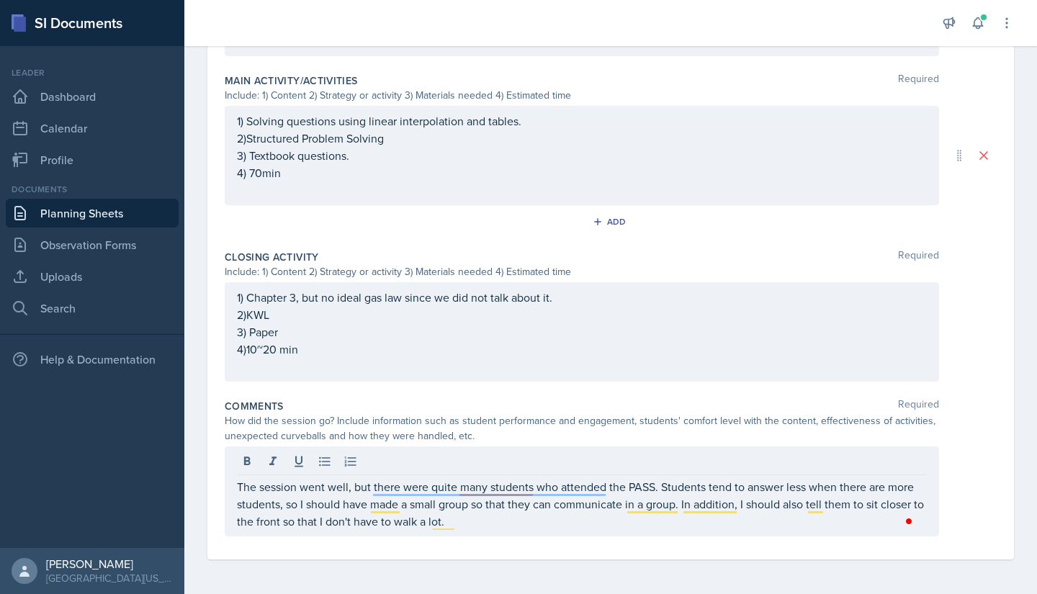
click at [752, 554] on div "Session Time Required 90min Attendance Required Did you have student attendance…" at bounding box center [611, 72] width 772 height 973
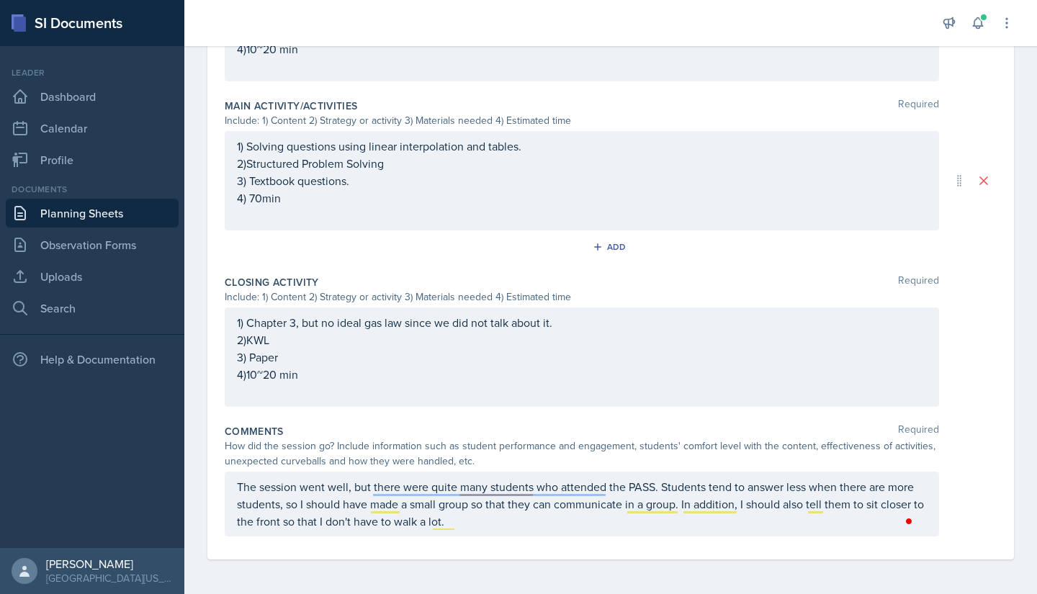
click at [443, 530] on div "The session went well, but there were quite many students who attended the PASS…" at bounding box center [582, 504] width 714 height 65
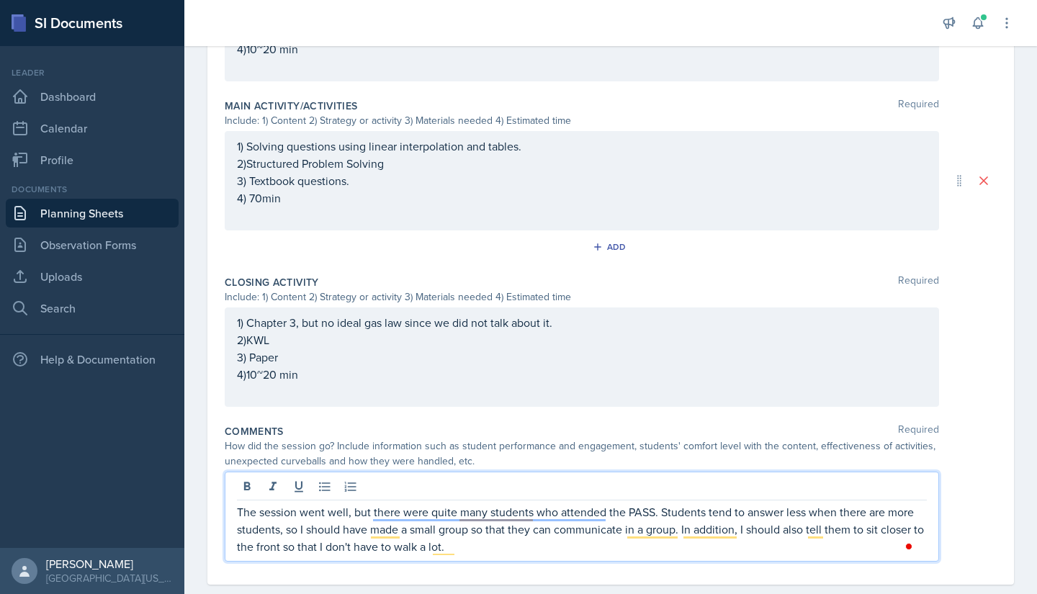
scroll to position [598, 0]
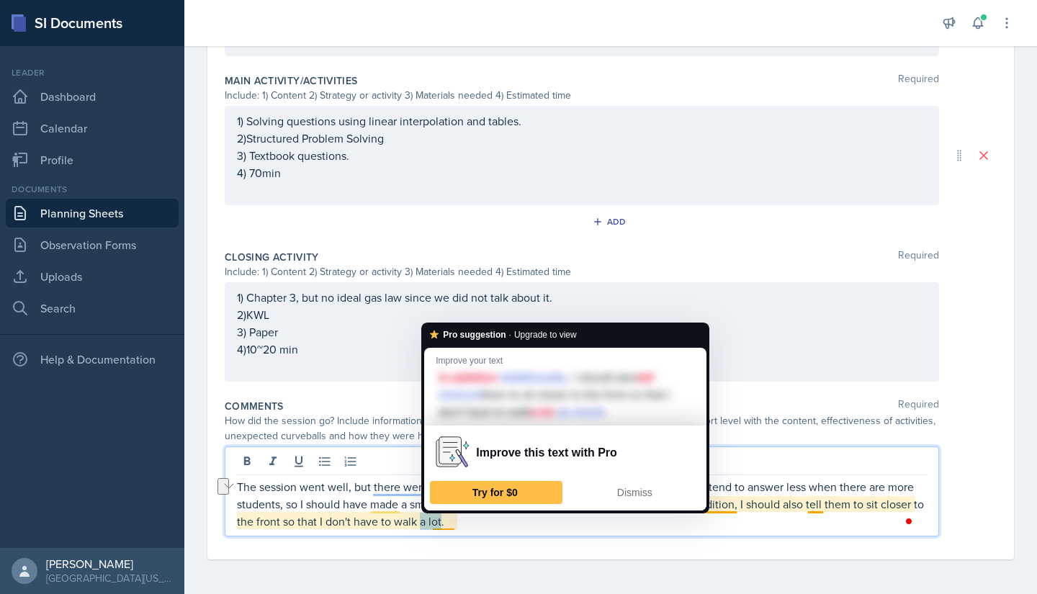
drag, startPoint x: 434, startPoint y: 527, endPoint x: 453, endPoint y: 526, distance: 18.8
click at [453, 526] on p "The session went well, but there were quite many students who attended the PASS…" at bounding box center [582, 504] width 690 height 52
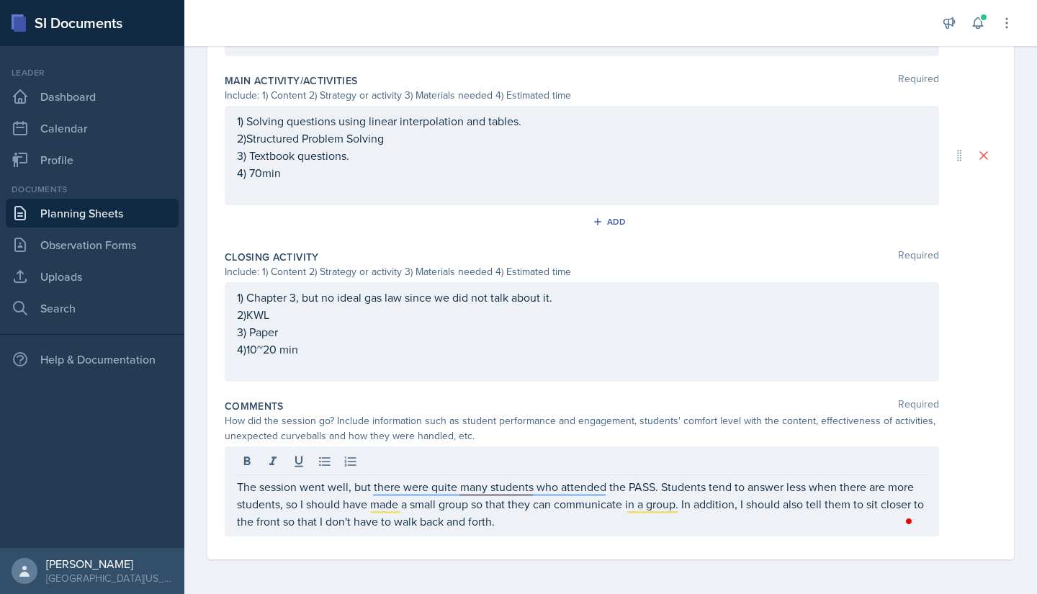
click at [501, 431] on div "How did the session go? Include information such as student performance and eng…" at bounding box center [582, 428] width 714 height 30
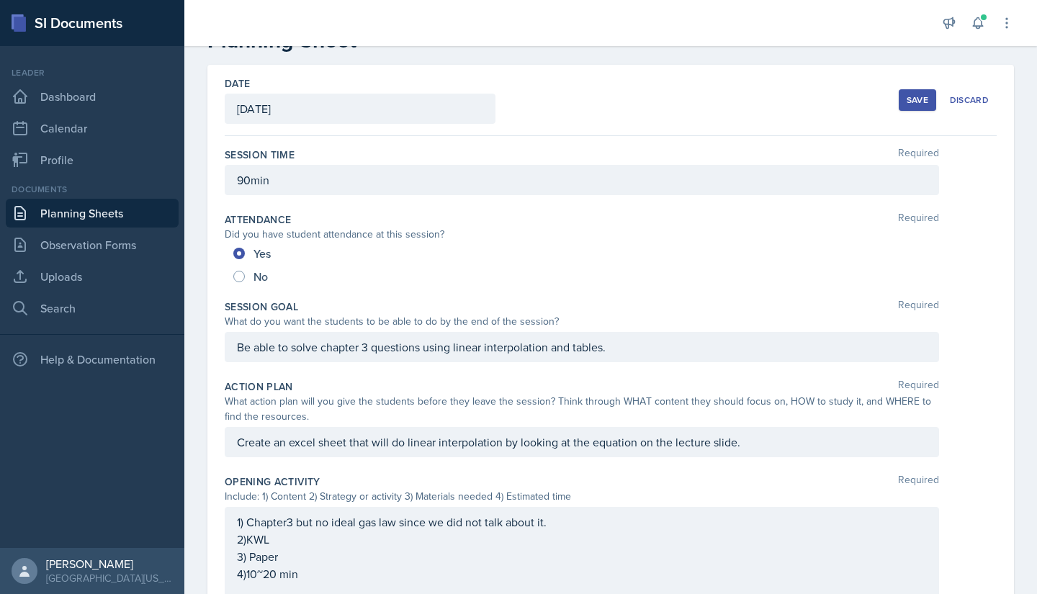
scroll to position [0, 0]
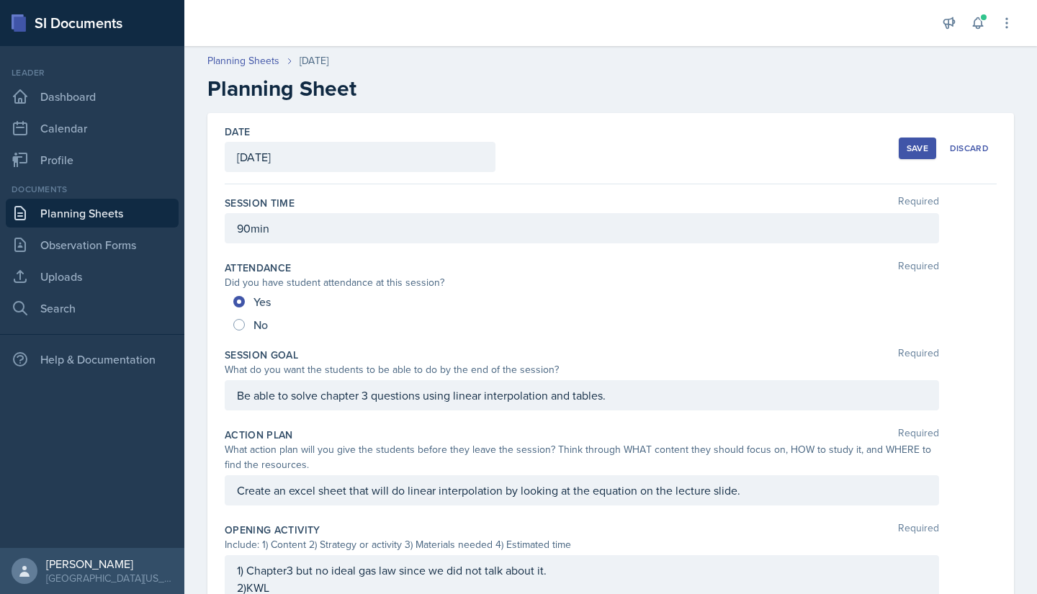
click at [906, 146] on div "Save" at bounding box center [917, 149] width 22 height 12
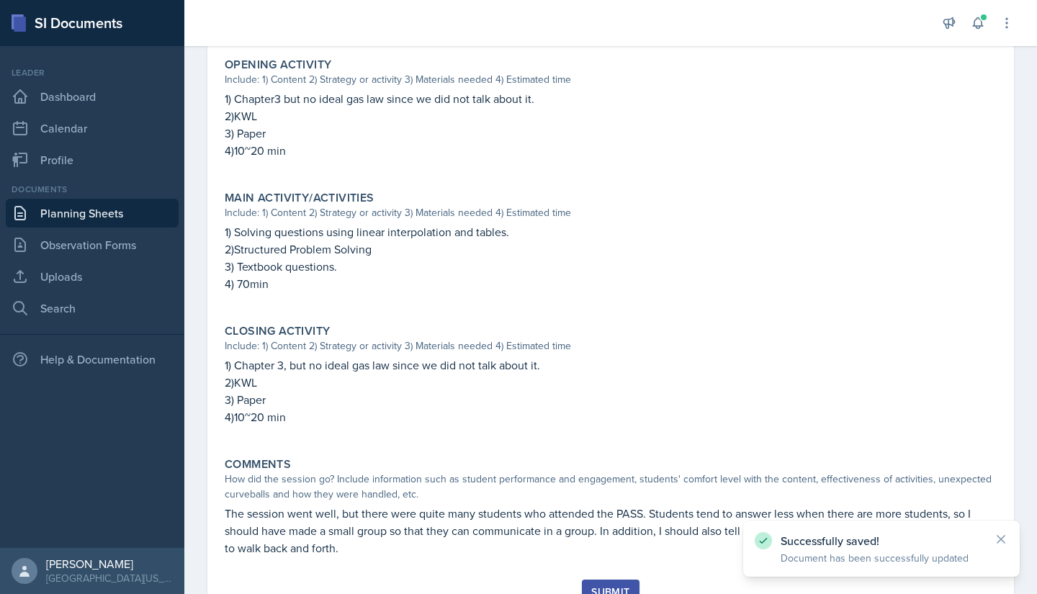
scroll to position [492, 0]
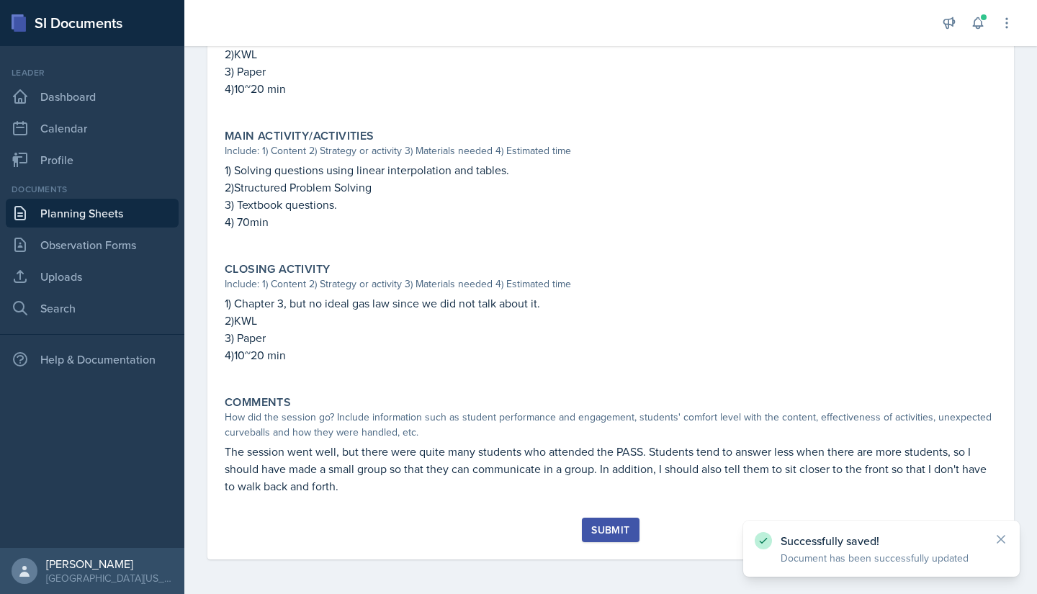
click at [641, 539] on div "Submit" at bounding box center [611, 539] width 772 height 42
click at [623, 538] on button "Submit" at bounding box center [610, 530] width 57 height 24
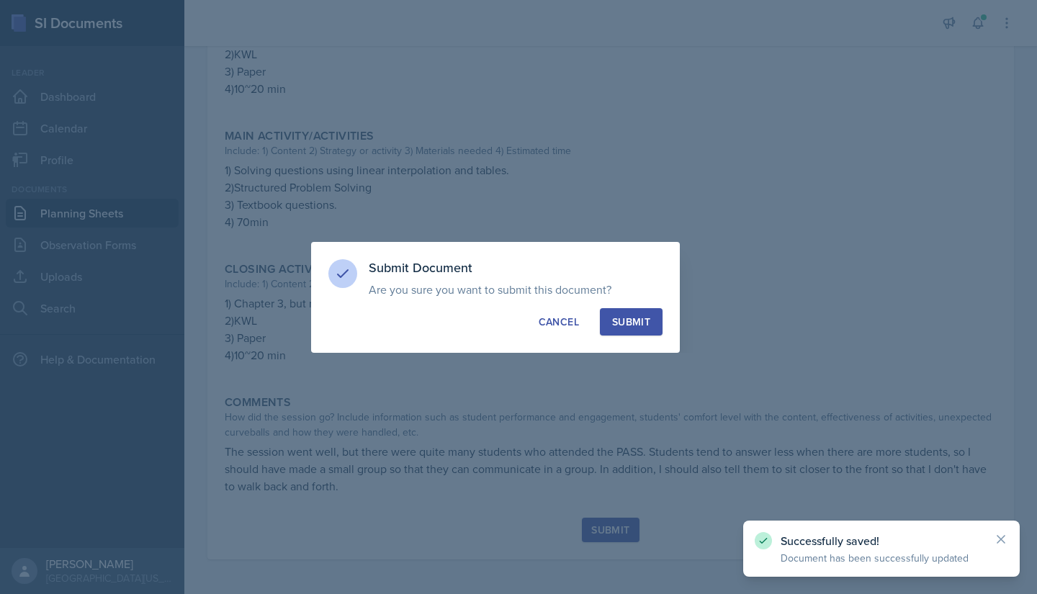
click at [626, 316] on div "Submit" at bounding box center [631, 322] width 38 height 14
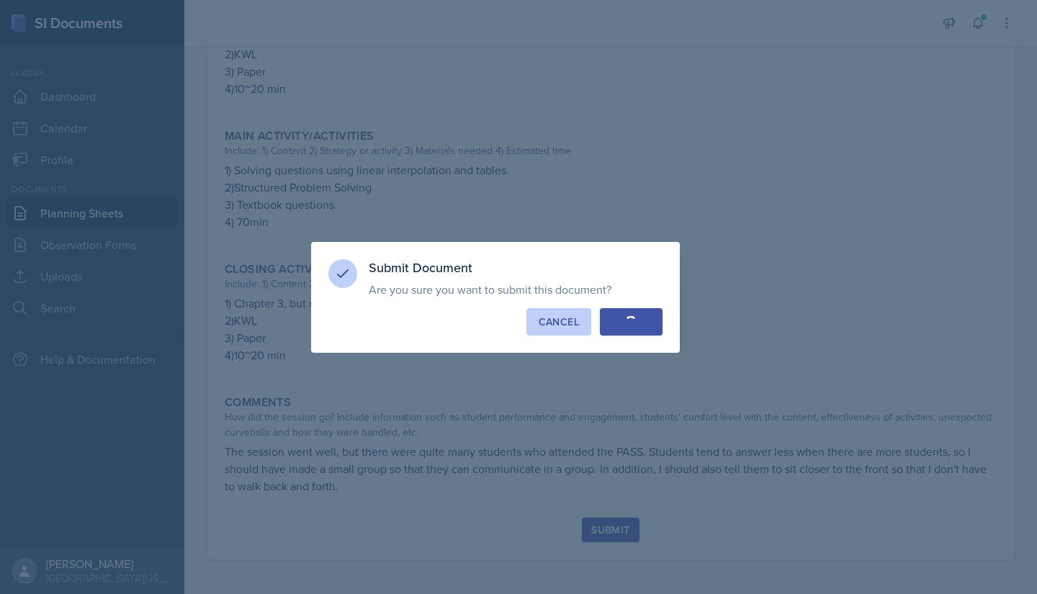
radio input "true"
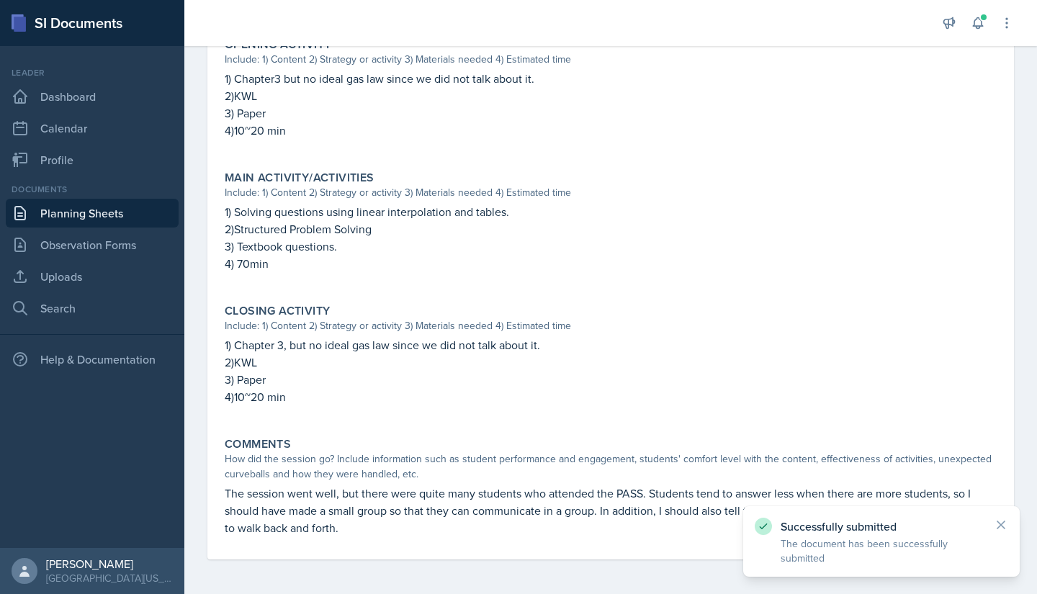
click at [511, 397] on p "4)10~20 min" at bounding box center [611, 396] width 772 height 17
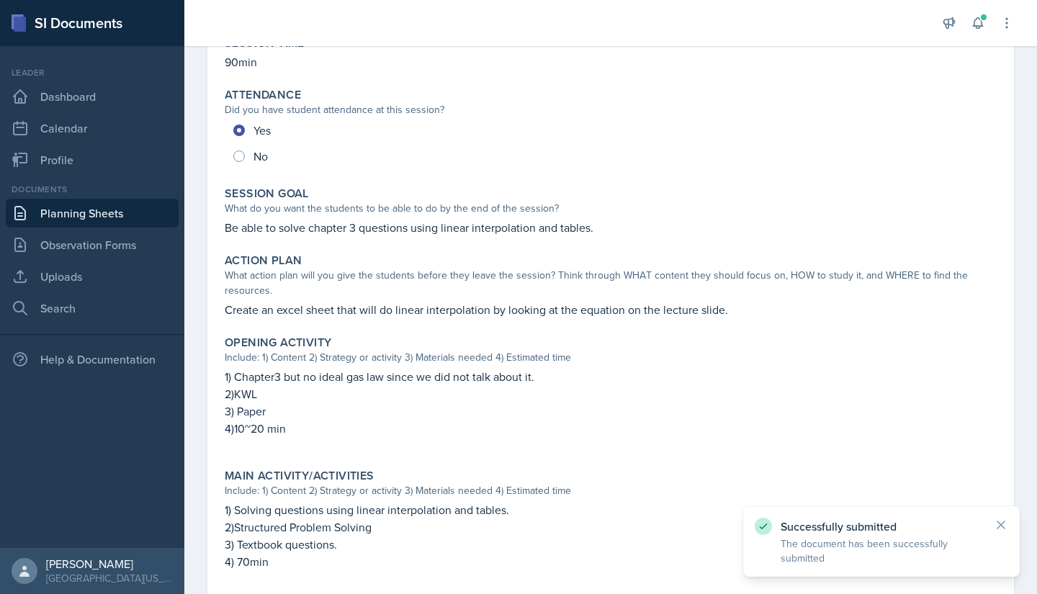
scroll to position [0, 0]
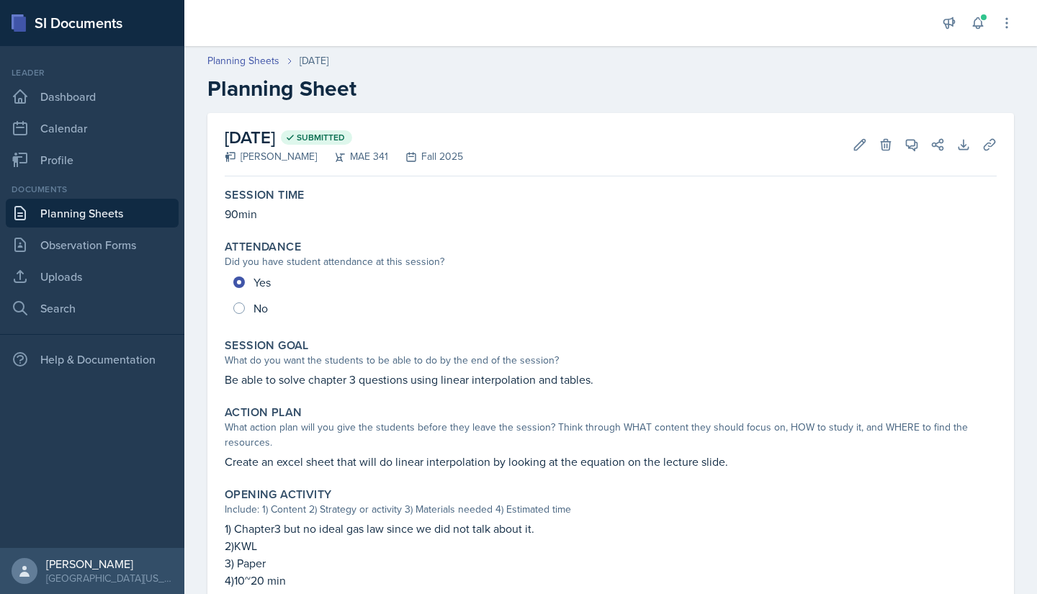
click at [996, 535] on div "[DATE] Submitted [PERSON_NAME] 341 Fall 2025 Edit Delete View Comments Comments…" at bounding box center [610, 561] width 806 height 896
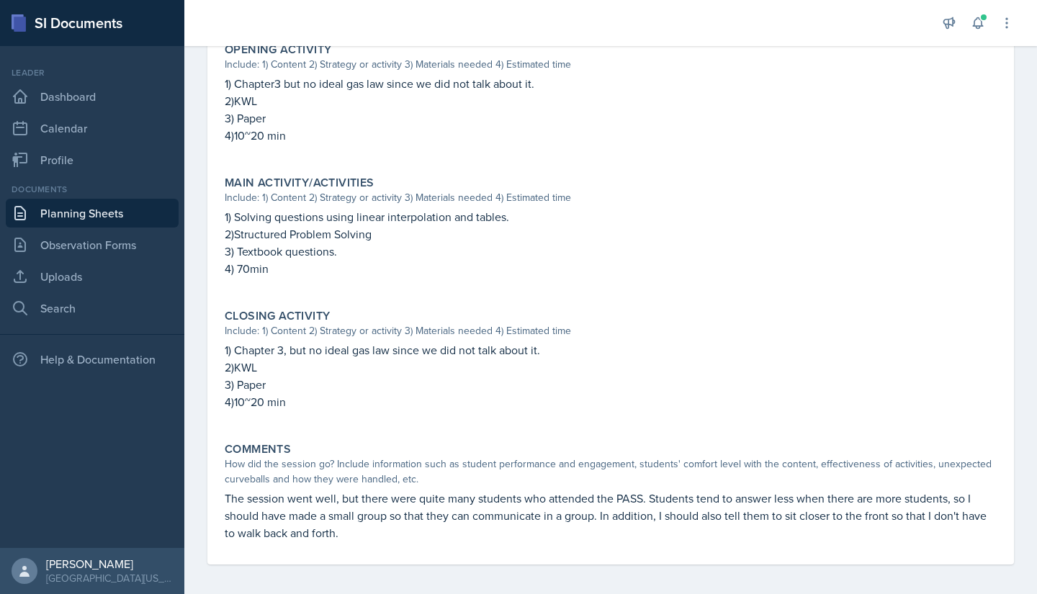
scroll to position [450, 0]
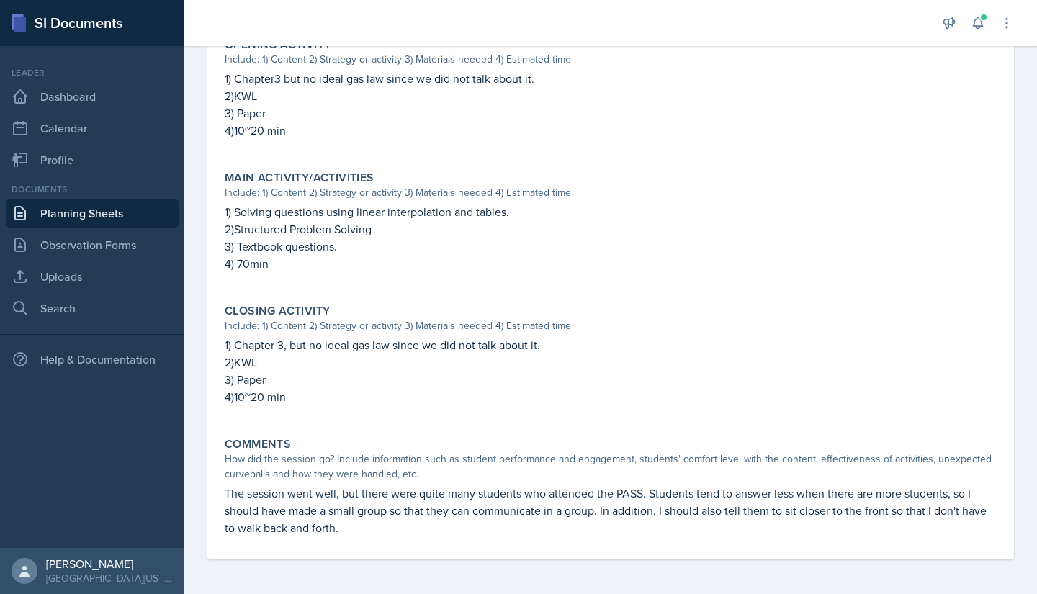
click at [554, 531] on p "The session went well, but there were quite many students who attended the PASS…" at bounding box center [611, 511] width 772 height 52
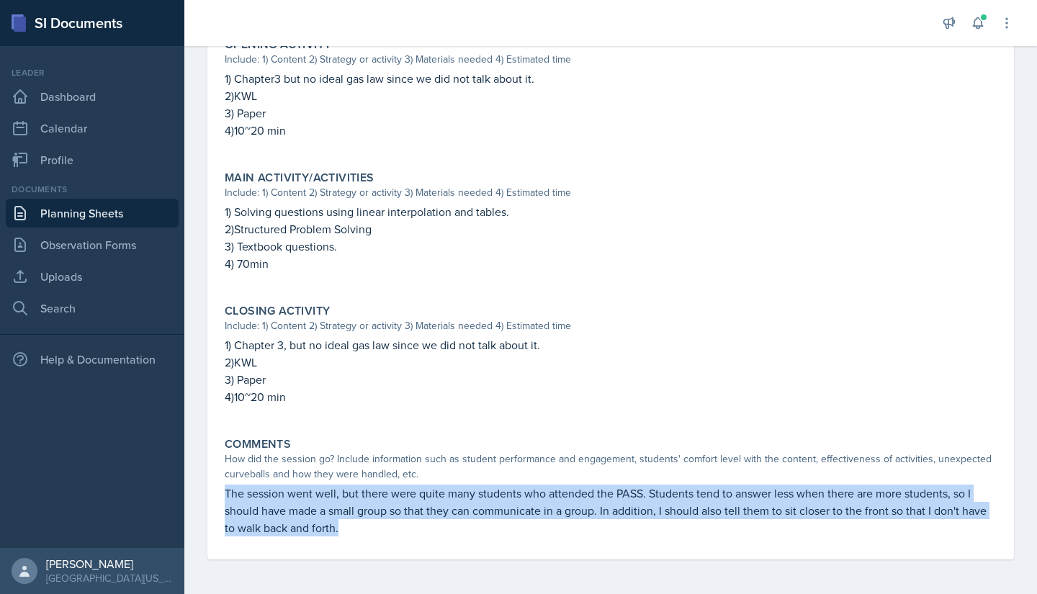
click at [554, 531] on p "The session went well, but there were quite many students who attended the PASS…" at bounding box center [611, 511] width 772 height 52
click at [550, 528] on p "The session went well, but there were quite many students who attended the PASS…" at bounding box center [611, 511] width 772 height 52
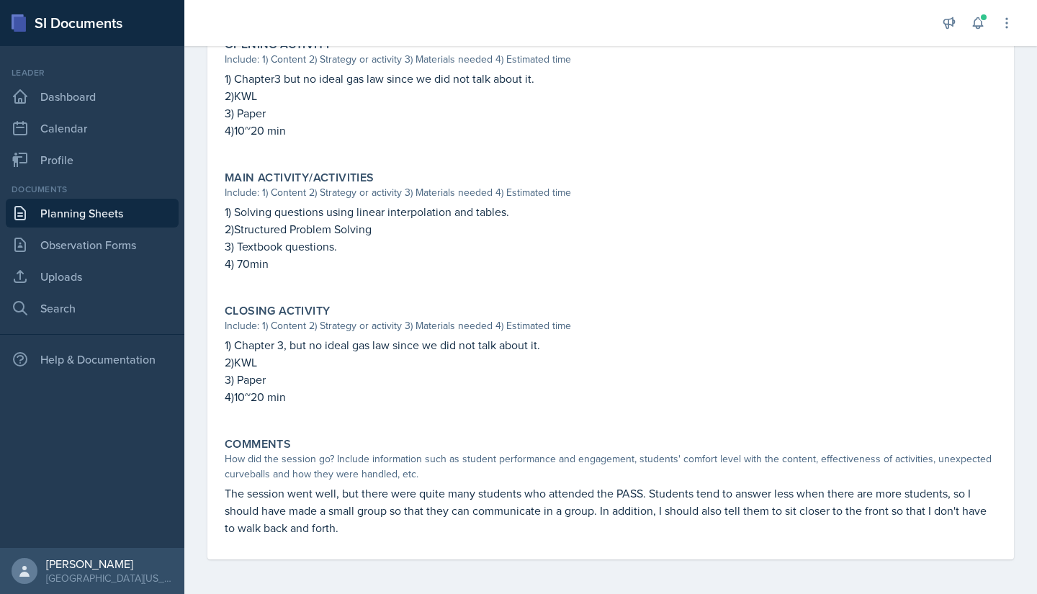
click at [515, 466] on div "How did the session go? Include information such as student performance and eng…" at bounding box center [611, 466] width 772 height 30
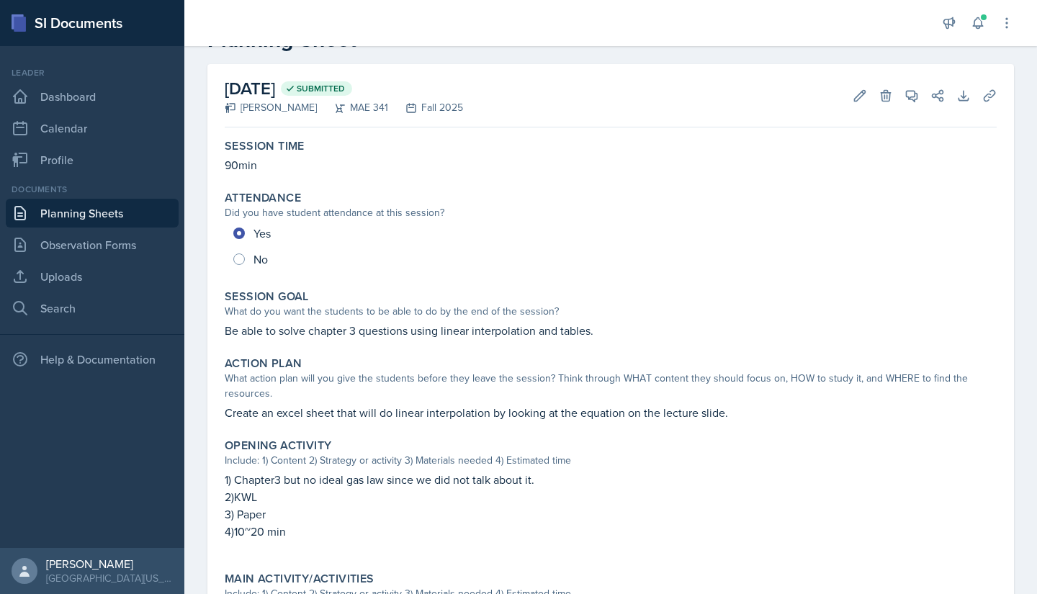
scroll to position [0, 0]
